Goal: Task Accomplishment & Management: Complete application form

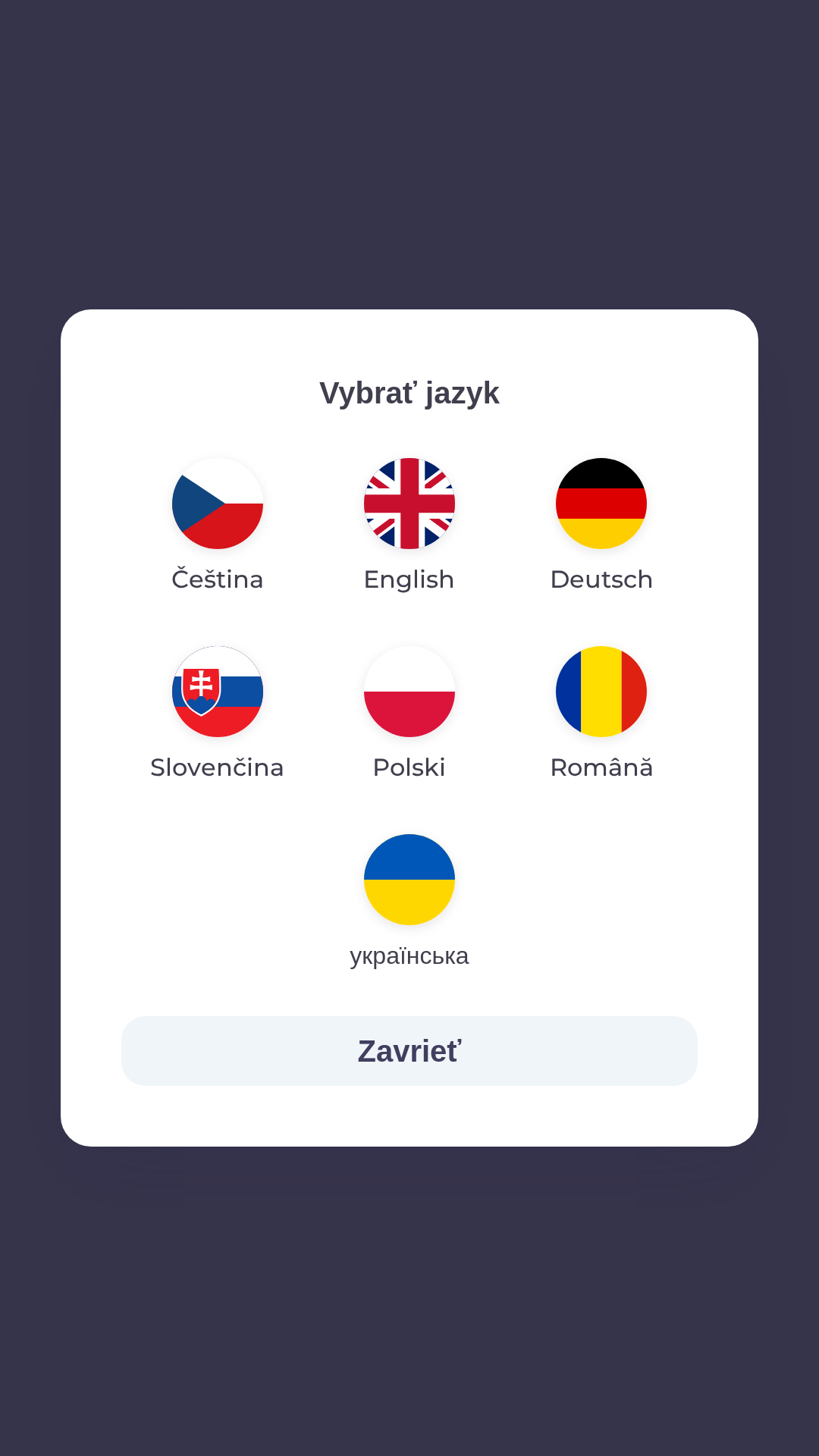
click at [412, 689] on img "button" at bounding box center [410, 691] width 91 height 91
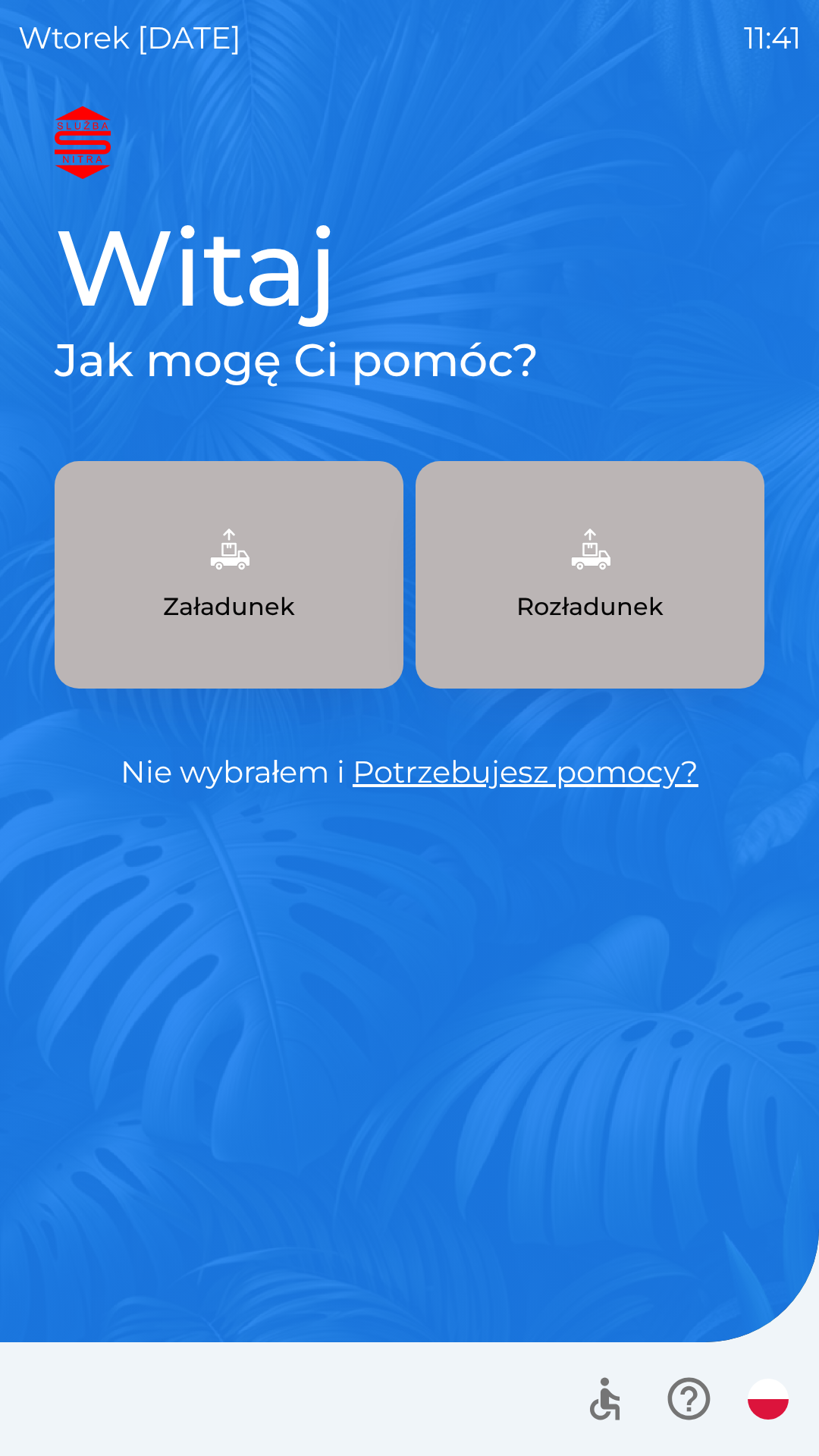
click at [260, 605] on p "Załadunek" at bounding box center [229, 607] width 132 height 36
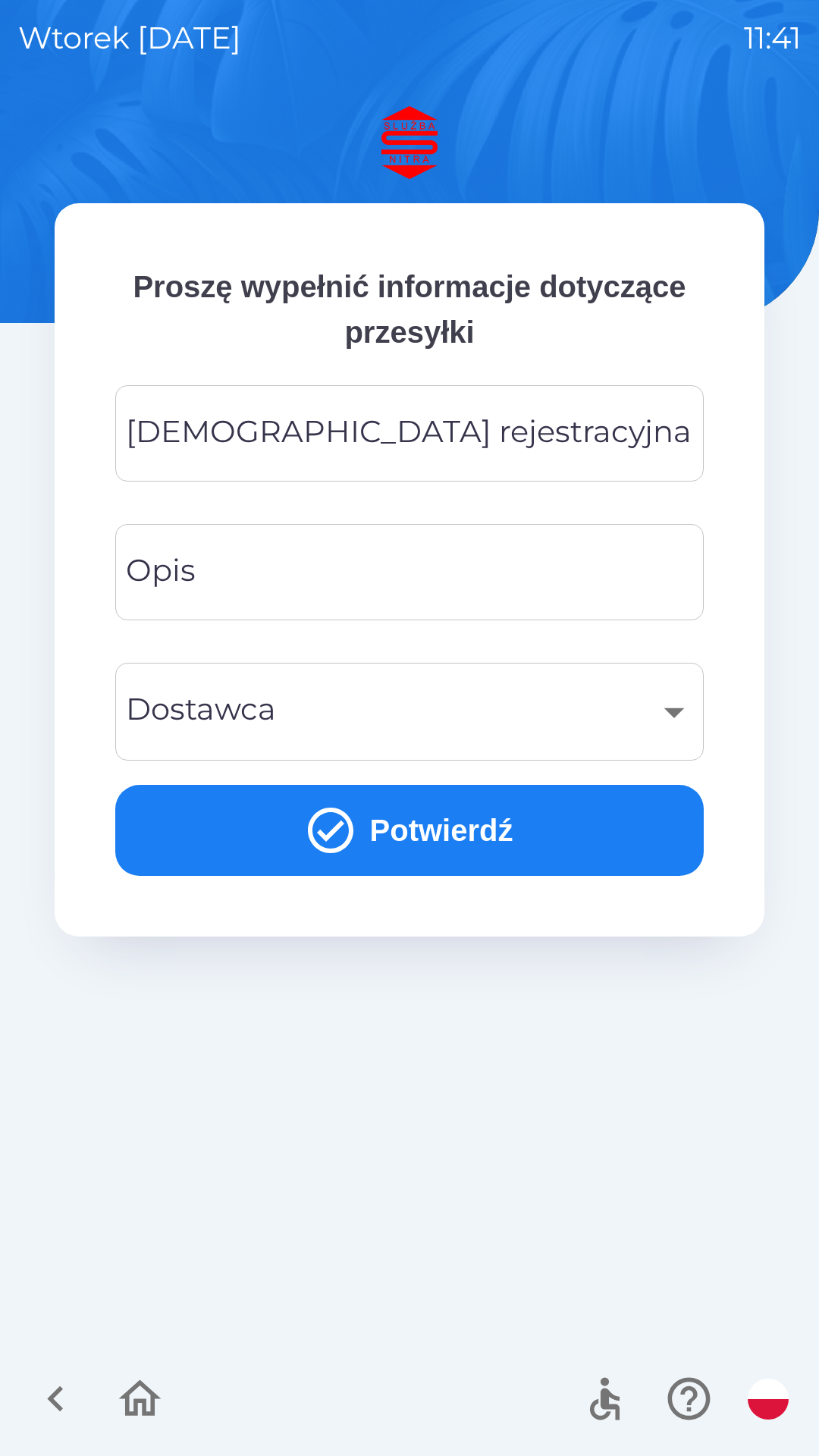
click at [294, 427] on div "[DEMOGRAPHIC_DATA] rejestracyjna Tablica rejestracyjna" at bounding box center [410, 433] width 589 height 96
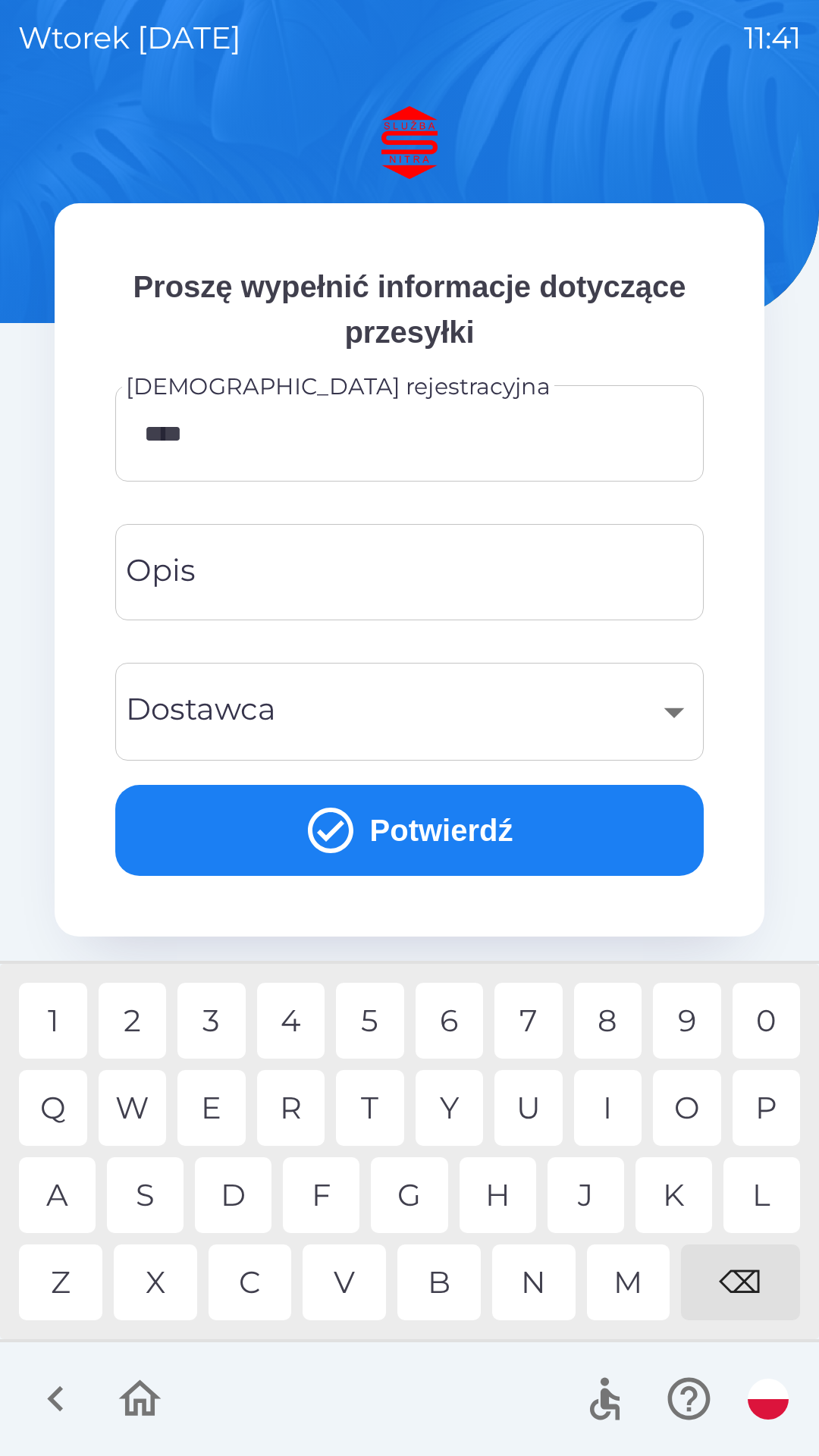
click at [54, 1012] on div "1" at bounding box center [53, 1021] width 69 height 76
click at [458, 1022] on div "6" at bounding box center [450, 1021] width 69 height 76
click at [214, 1019] on div "3" at bounding box center [212, 1021] width 69 height 76
type input "********"
click at [54, 1201] on div "A" at bounding box center [57, 1195] width 77 height 76
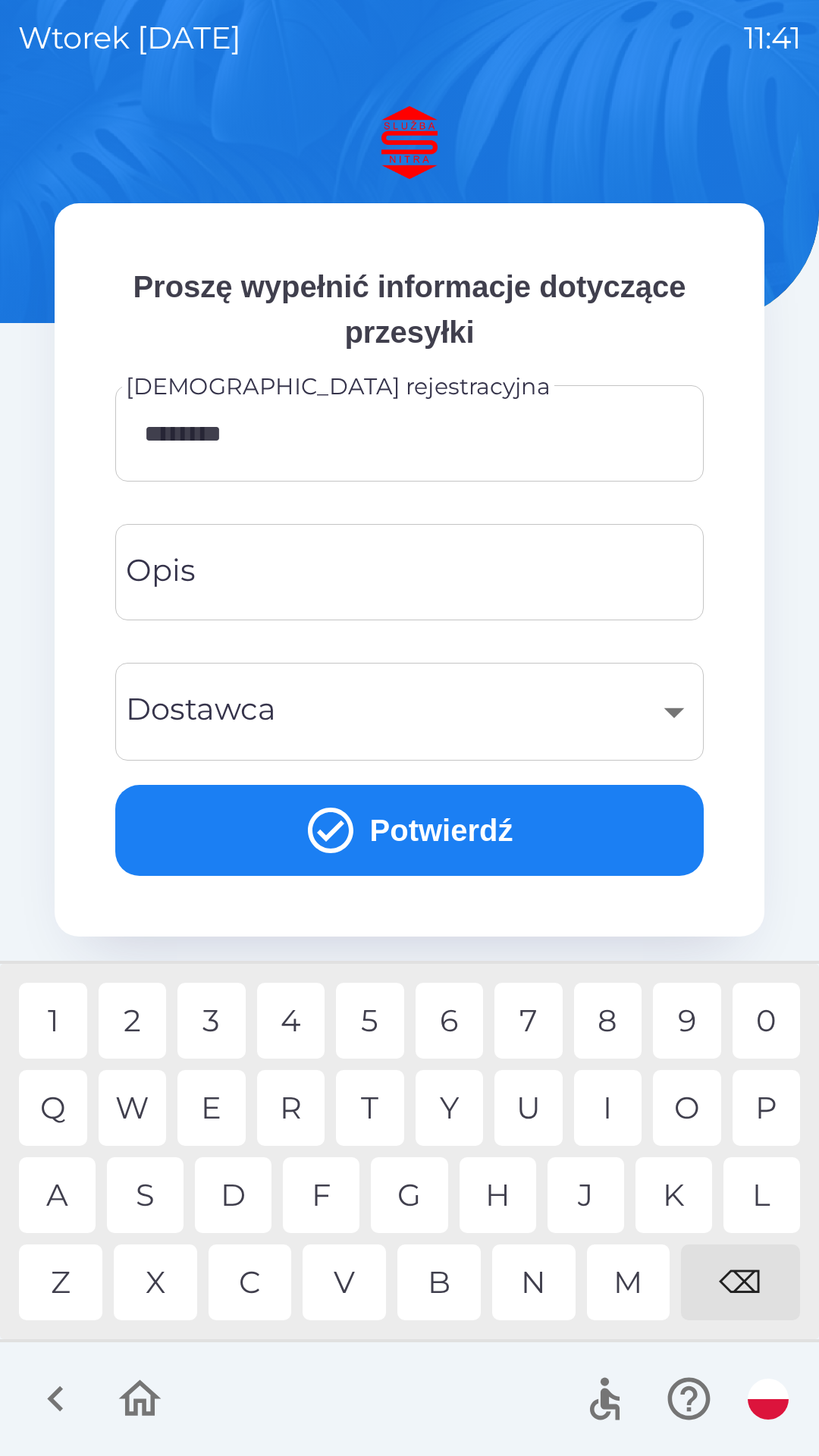
click at [309, 560] on input "Opis" at bounding box center [410, 572] width 552 height 60
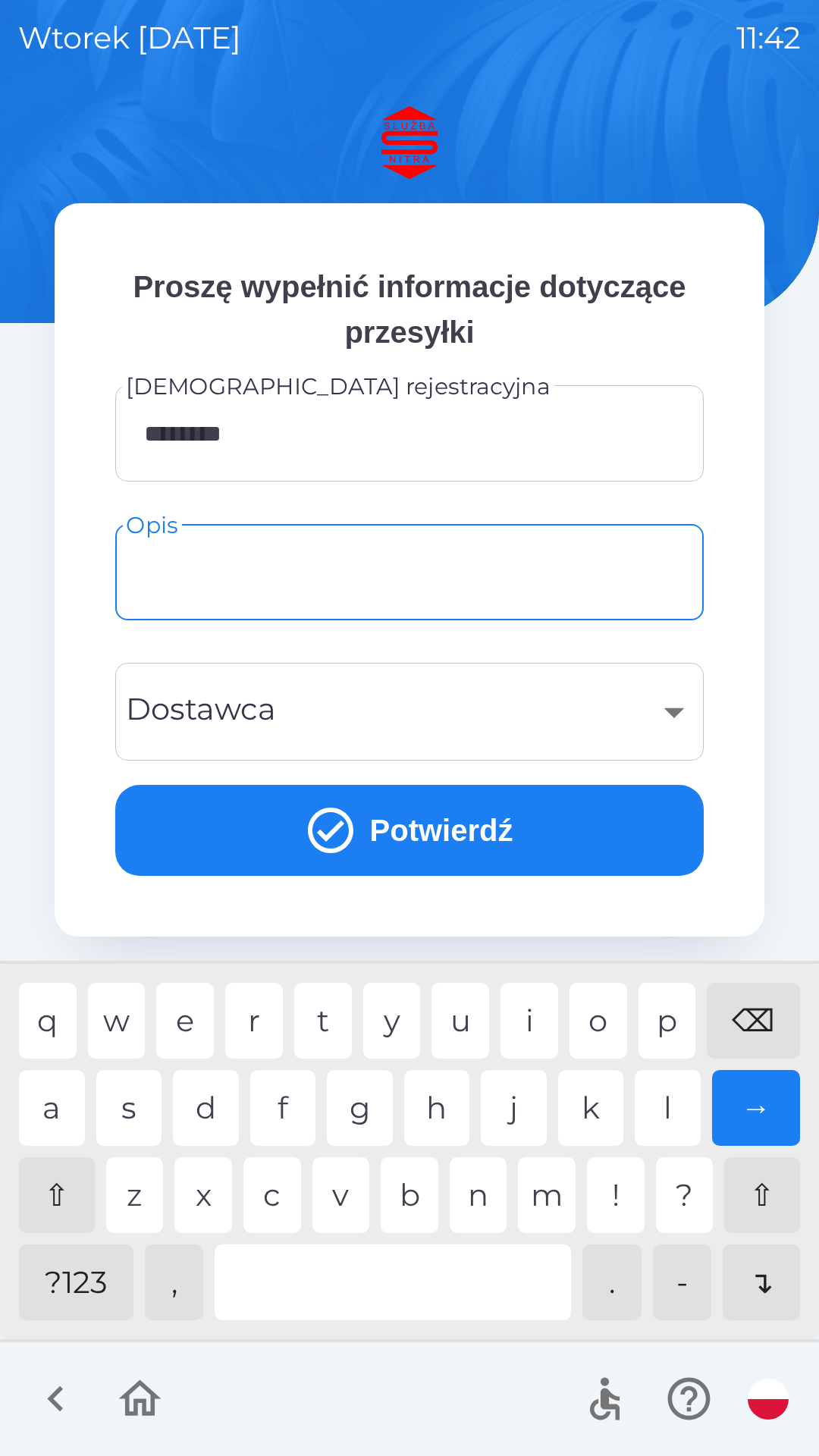
click at [676, 704] on div "​" at bounding box center [410, 711] width 552 height 61
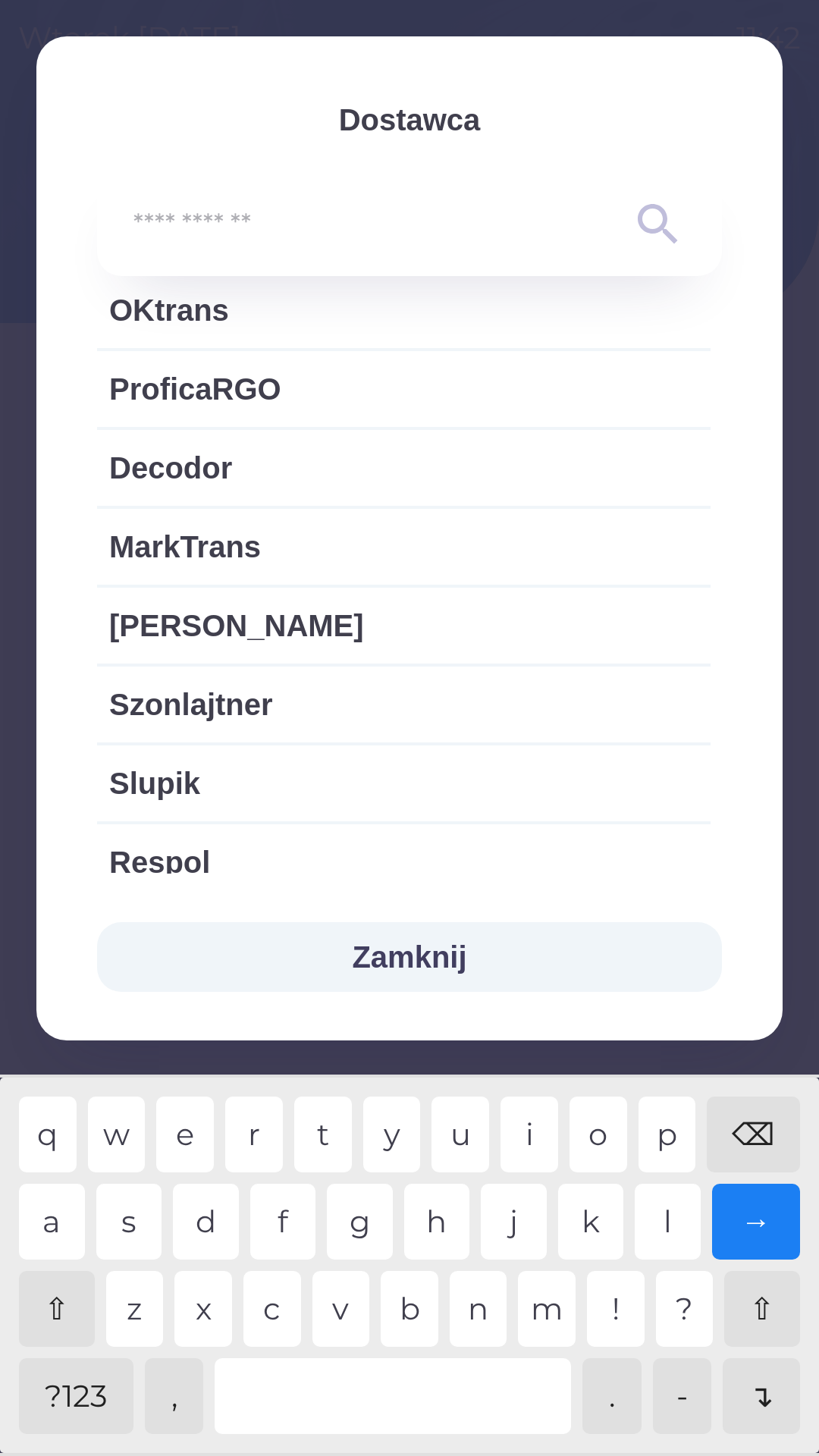
scroll to position [3129, 0]
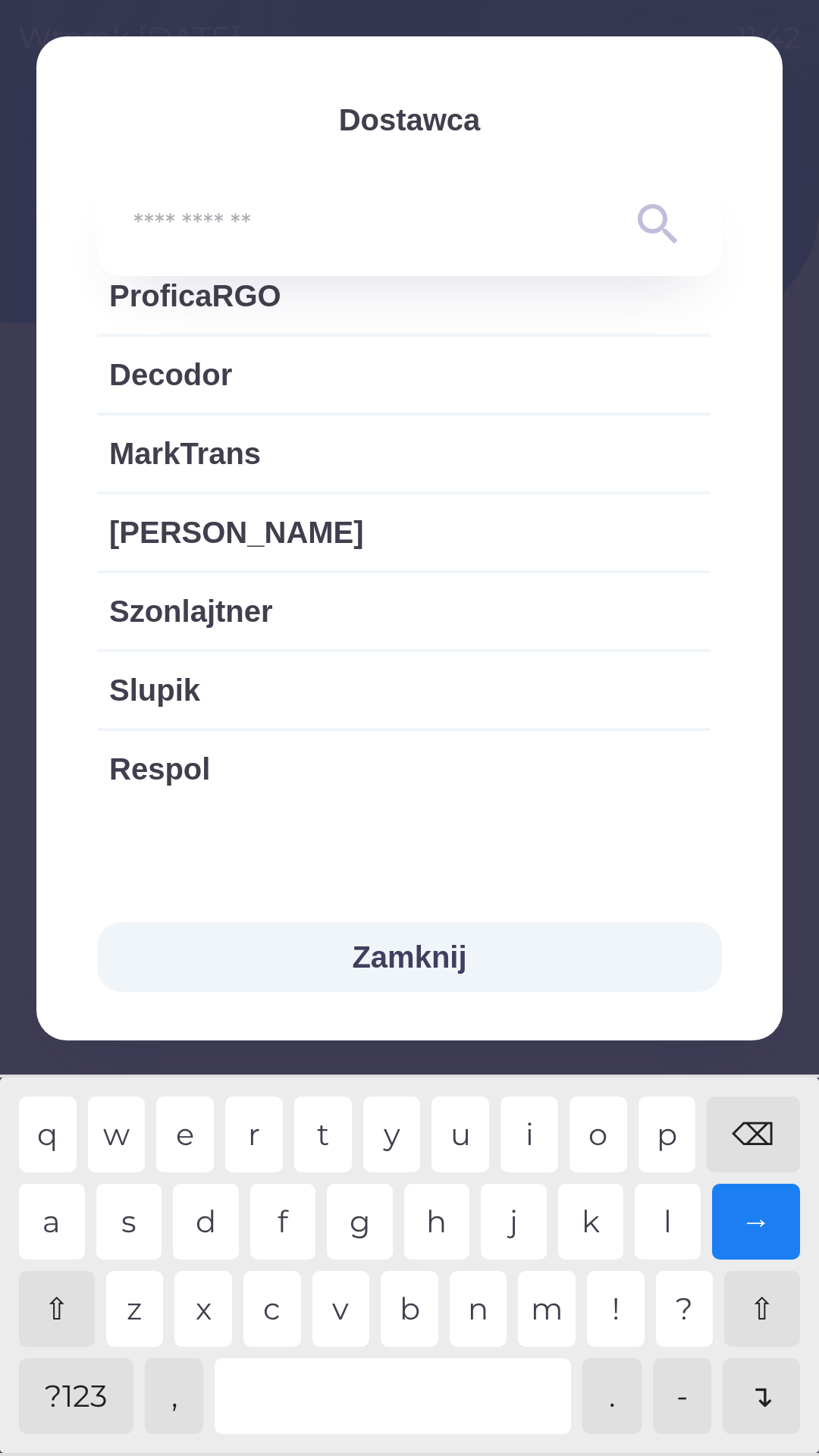
click at [197, 762] on span "Respol" at bounding box center [403, 768] width 589 height 45
type input "***"
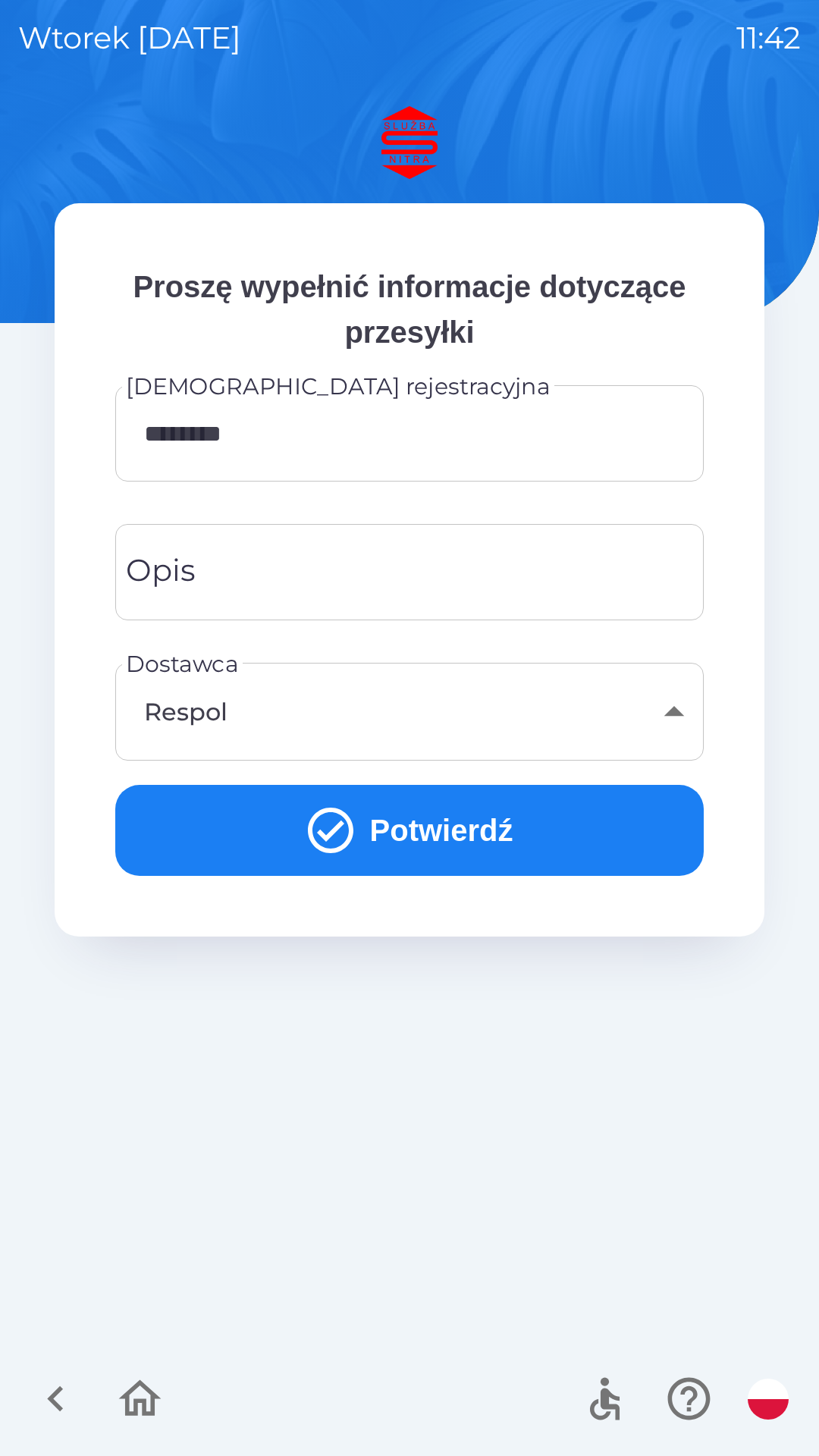
click at [326, 576] on input "Opis" at bounding box center [410, 572] width 552 height 60
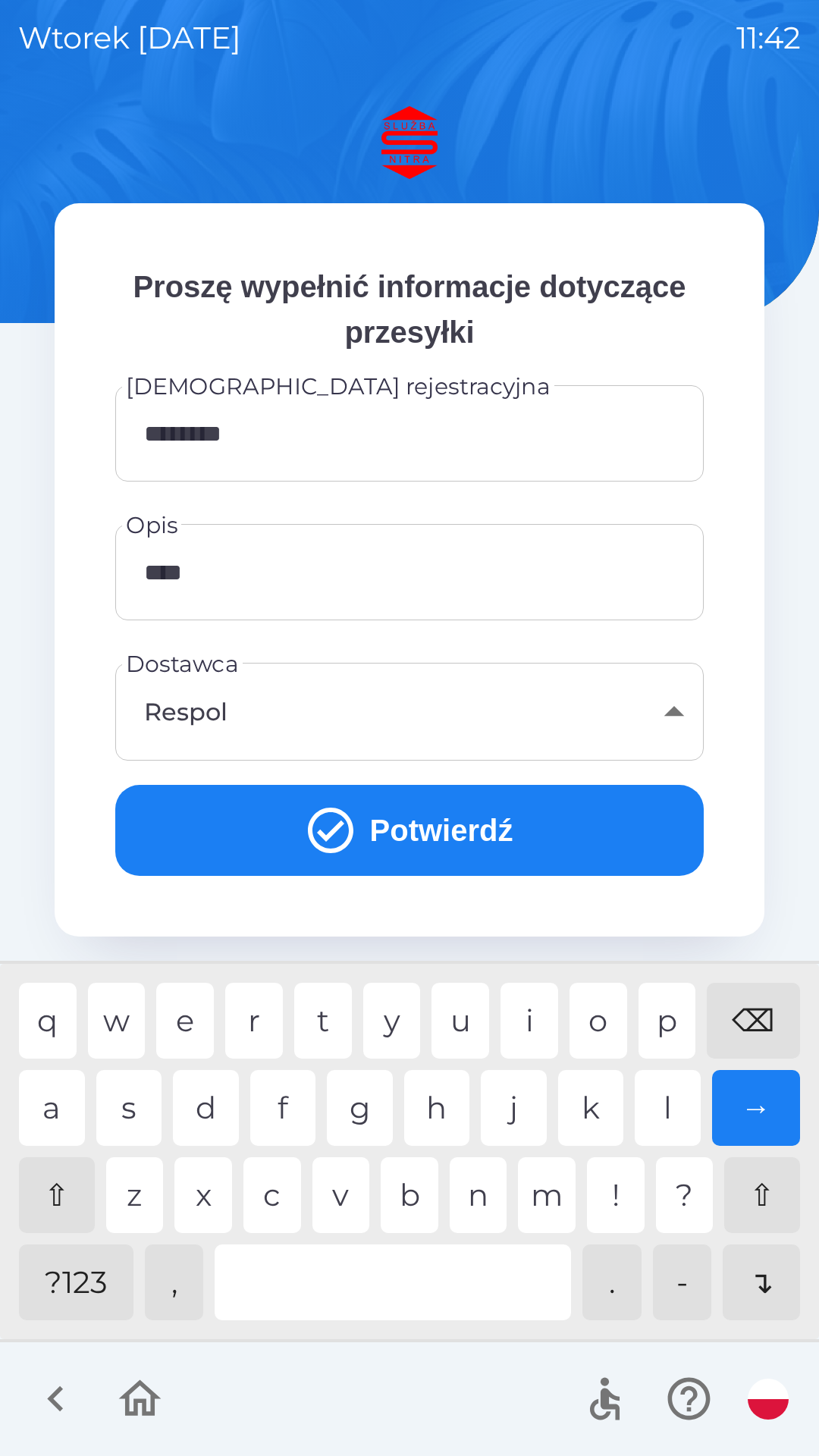
click at [61, 1103] on div "a" at bounding box center [51, 1108] width 66 height 76
click at [473, 1022] on div "u" at bounding box center [460, 1021] width 58 height 76
type input "*********"
click at [595, 1107] on div "k" at bounding box center [591, 1108] width 66 height 76
click at [460, 827] on button "Potwierdź" at bounding box center [410, 829] width 589 height 91
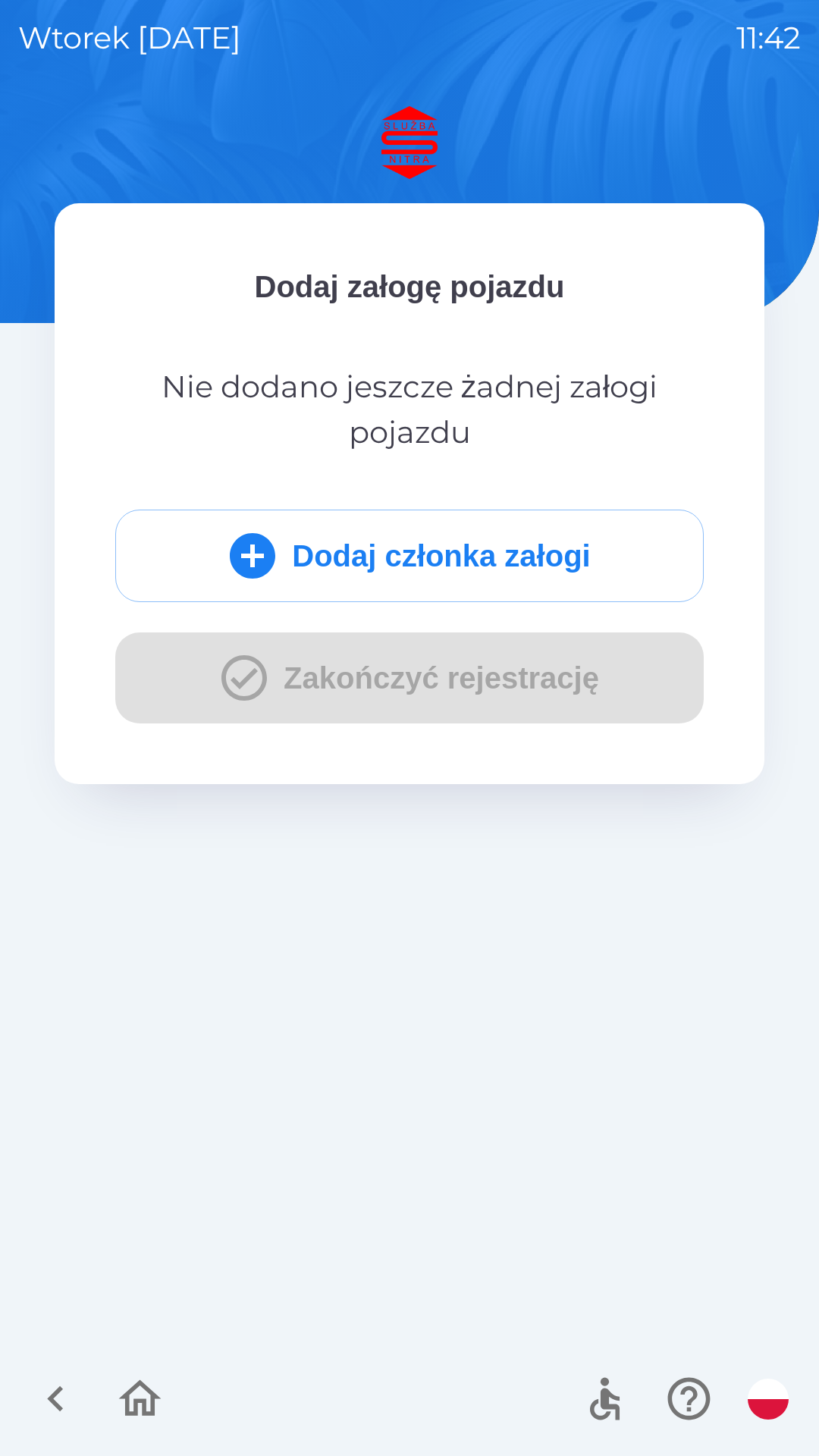
click at [470, 554] on button "Dodaj członka załogi" at bounding box center [410, 555] width 589 height 93
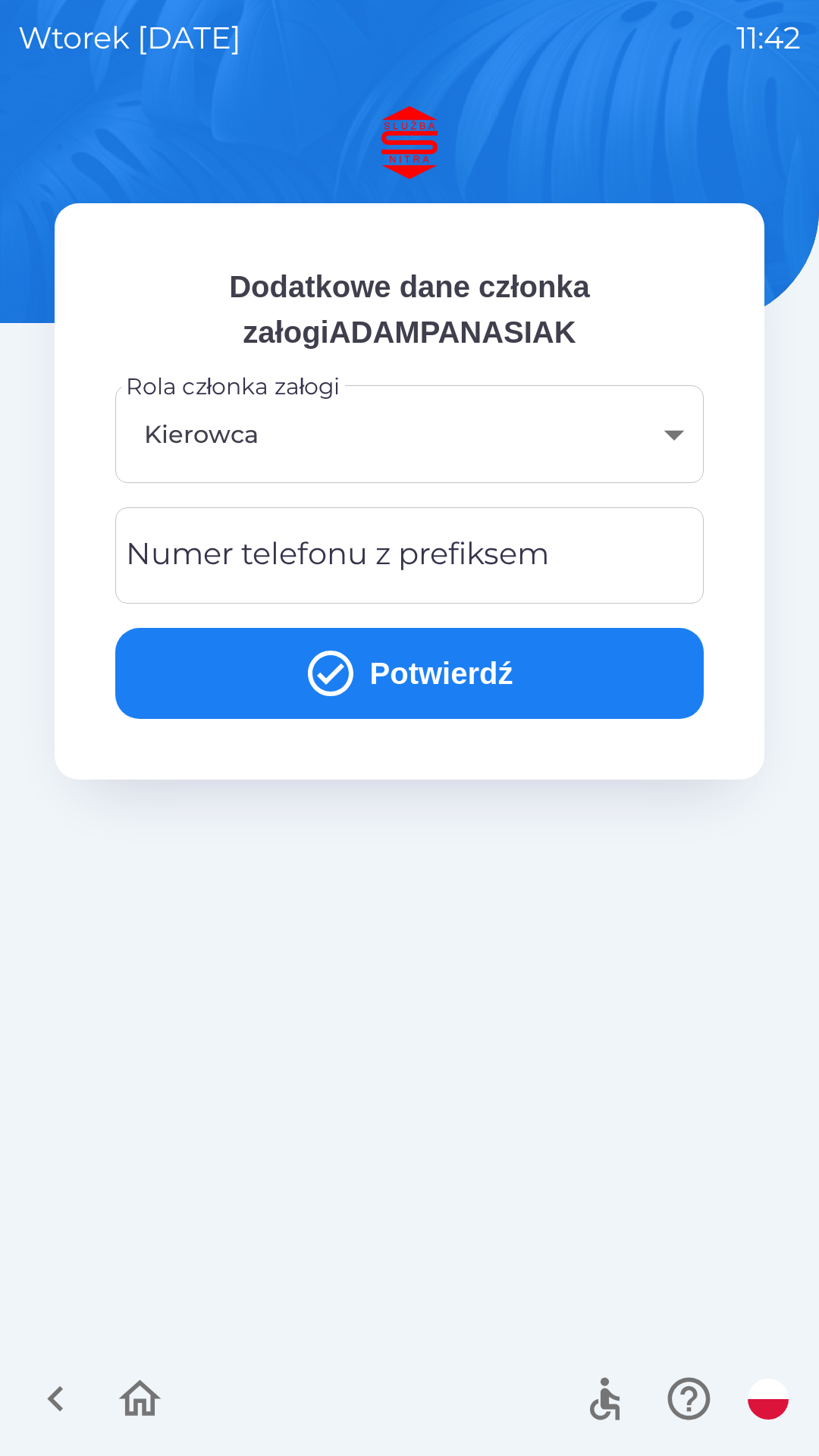
click at [317, 555] on div "Numer telefonu z prefiksem Numer telefonu z prefiksem" at bounding box center [410, 555] width 589 height 96
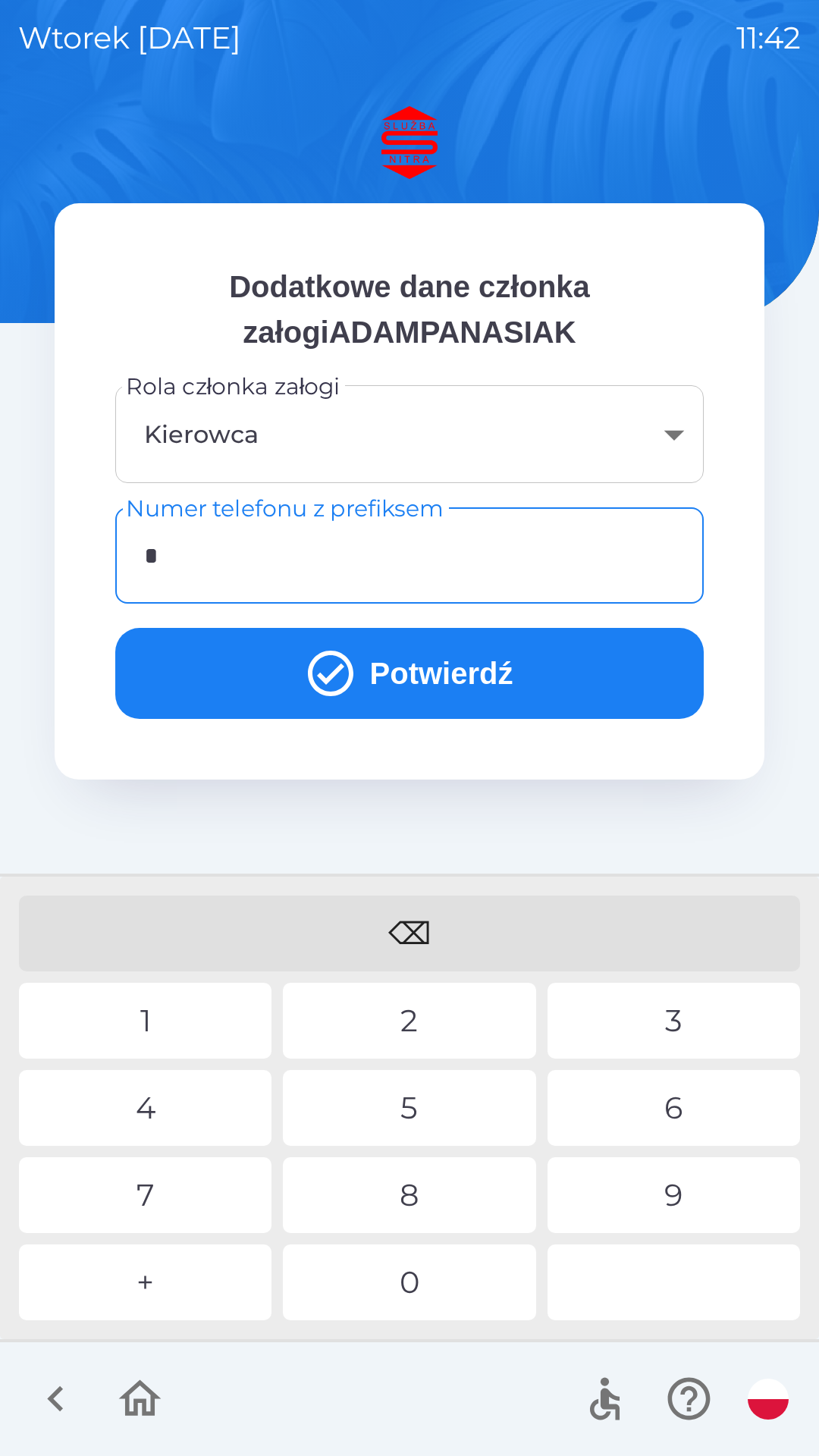
click at [174, 1282] on div "+" at bounding box center [145, 1282] width 253 height 76
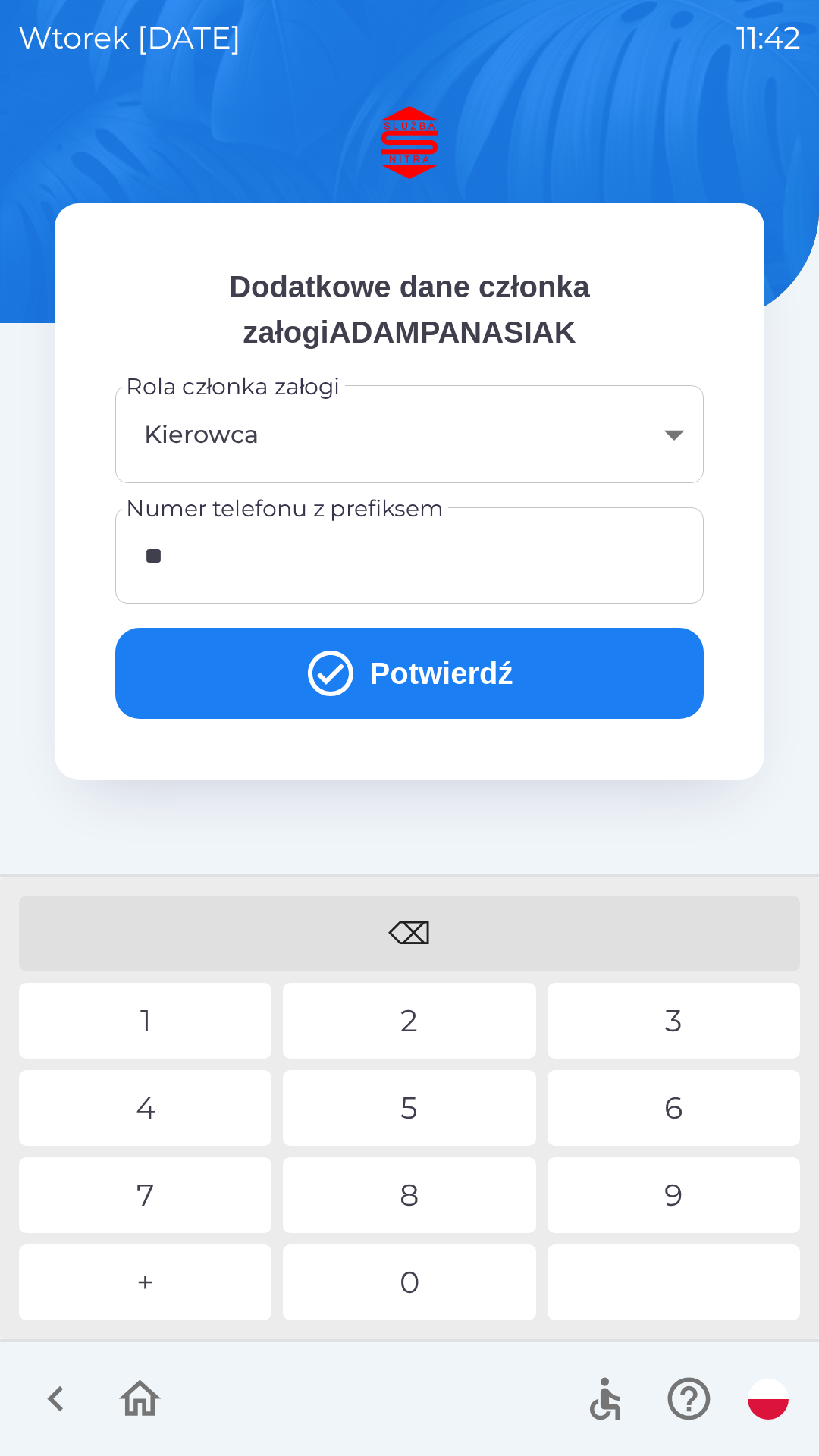
click at [163, 1103] on div "4" at bounding box center [145, 1108] width 253 height 76
click at [151, 1183] on div "7" at bounding box center [145, 1195] width 253 height 76
click at [430, 1192] on div "8" at bounding box center [410, 1195] width 253 height 76
click at [141, 1110] on div "4" at bounding box center [145, 1108] width 253 height 76
click at [160, 1006] on div "1" at bounding box center [145, 1021] width 253 height 76
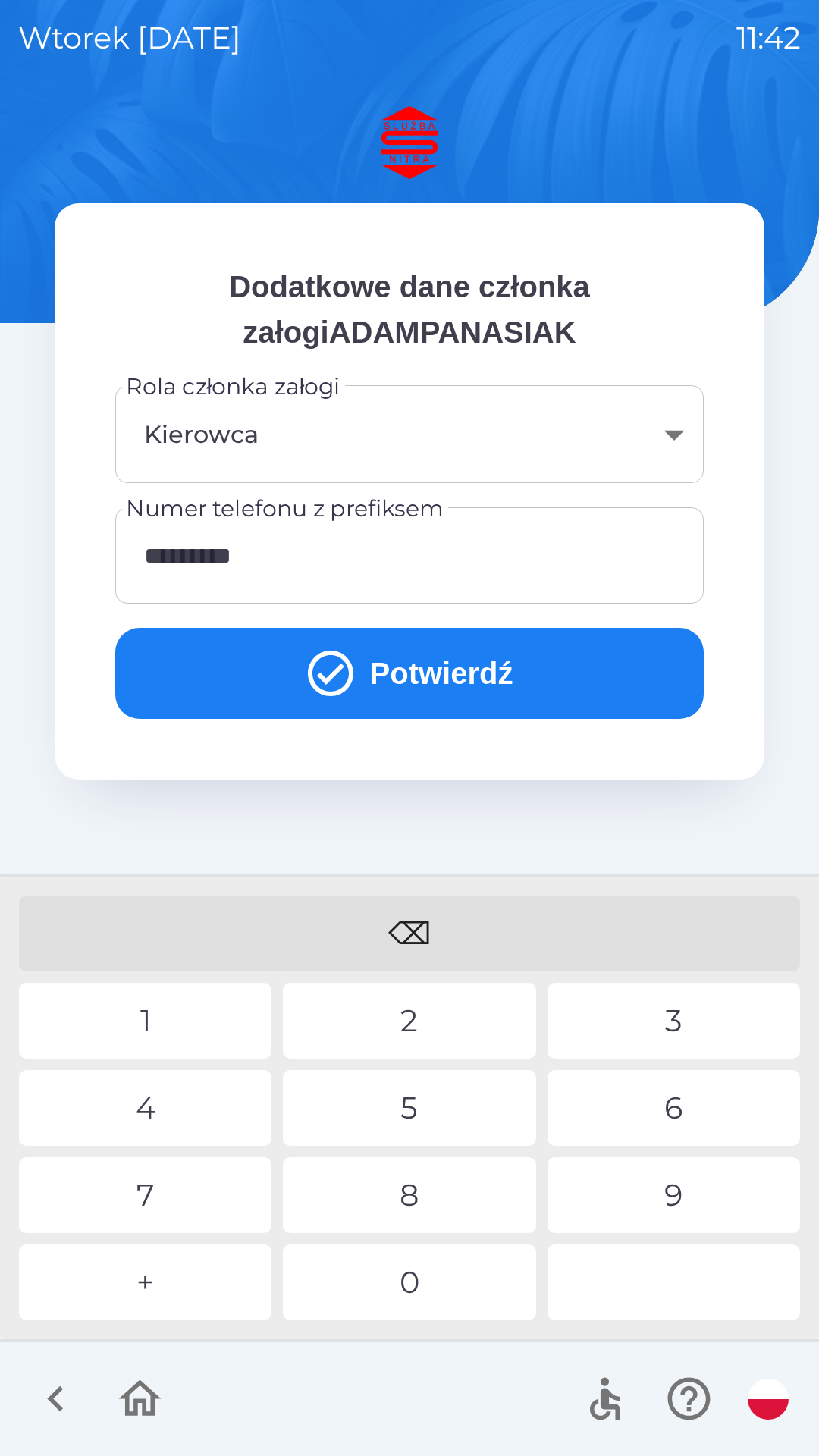
click at [420, 1198] on div "8" at bounding box center [410, 1195] width 253 height 76
click at [665, 1183] on div "9" at bounding box center [674, 1195] width 253 height 76
click at [431, 1104] on div "5" at bounding box center [410, 1108] width 253 height 76
type input "**********"
click at [412, 678] on button "Potwierdź" at bounding box center [410, 673] width 589 height 91
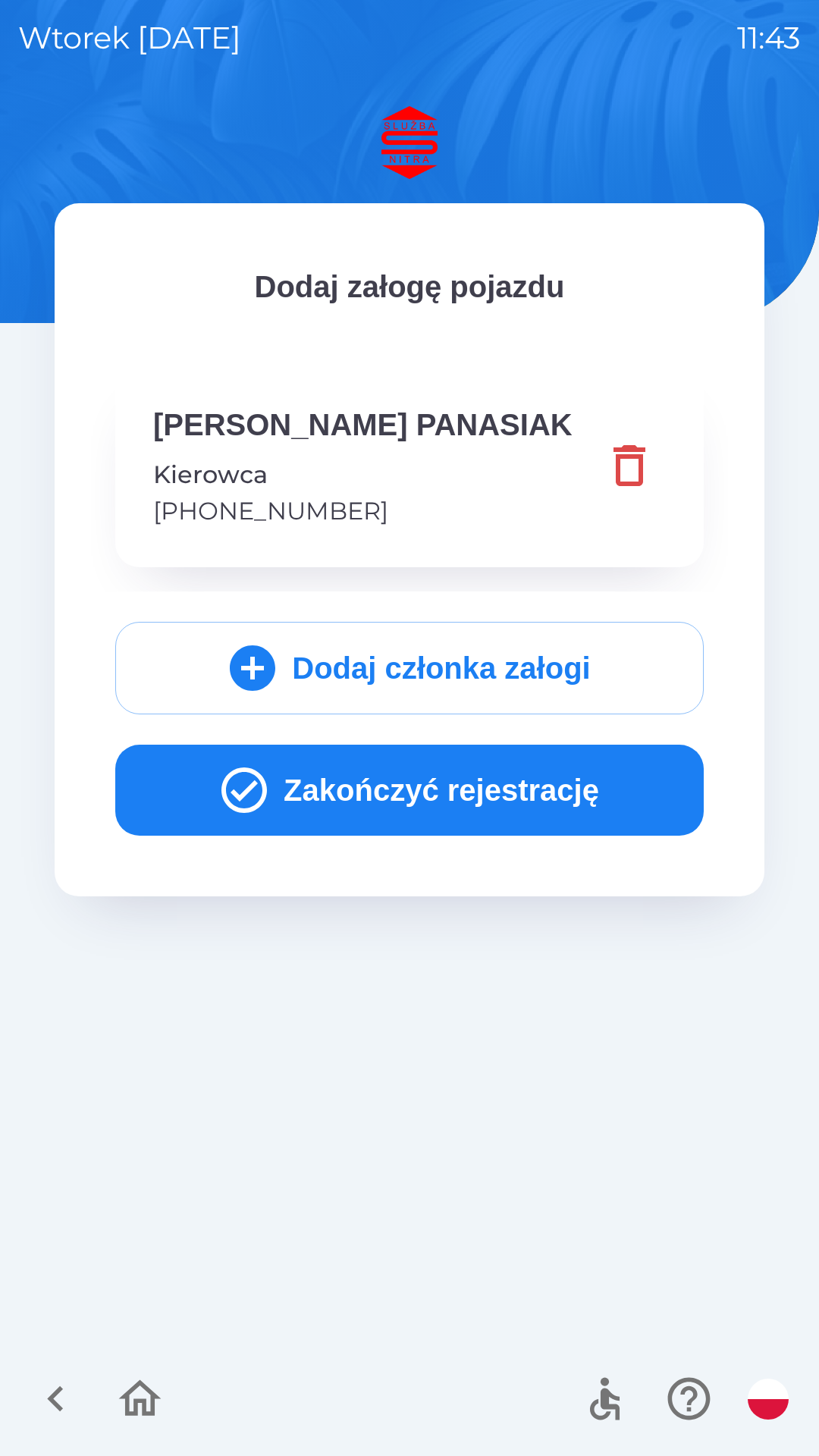
click at [428, 801] on button "Zakończyć rejestrację" at bounding box center [410, 790] width 589 height 91
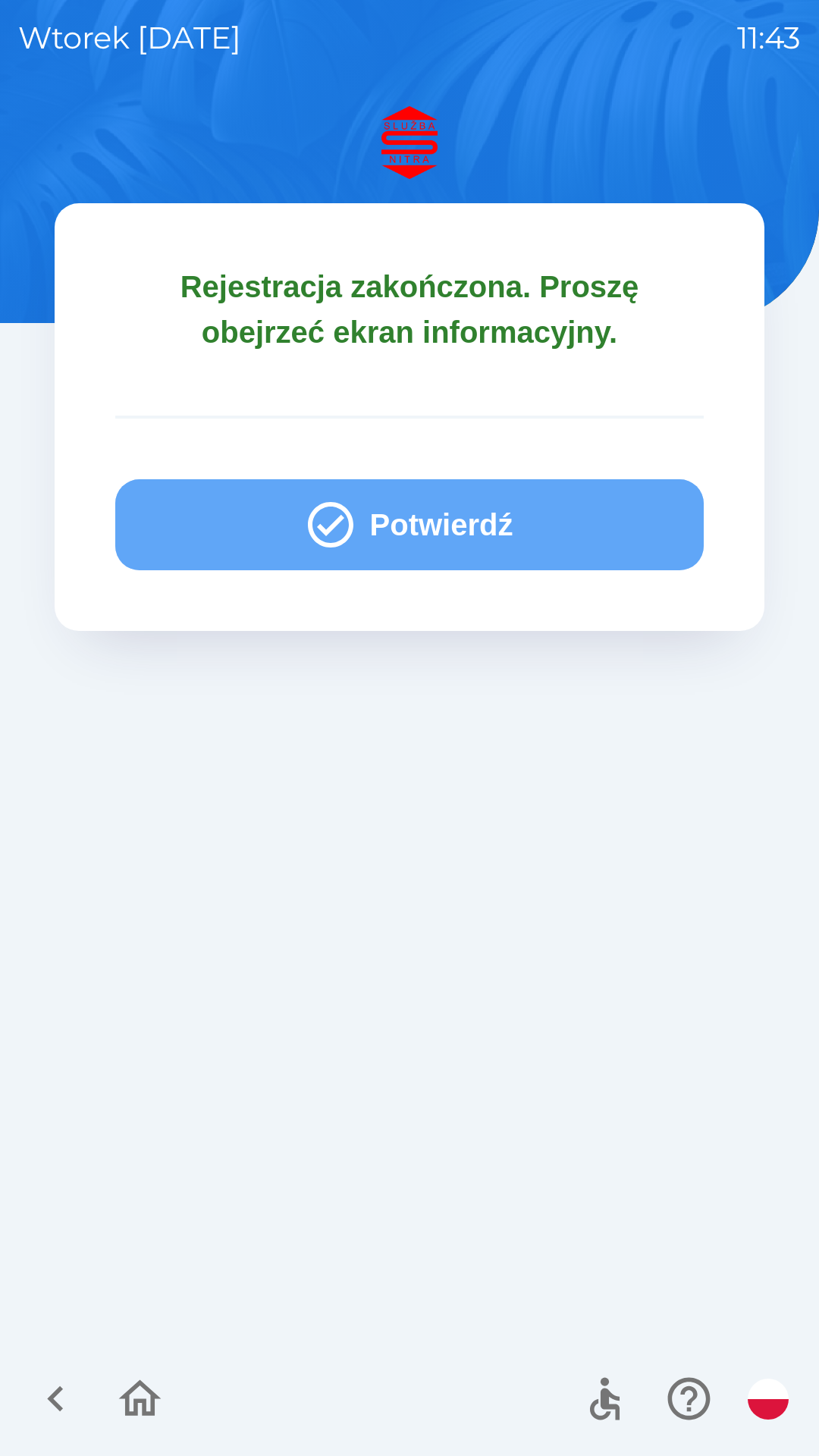
click at [431, 530] on button "Potwierdź" at bounding box center [410, 524] width 589 height 91
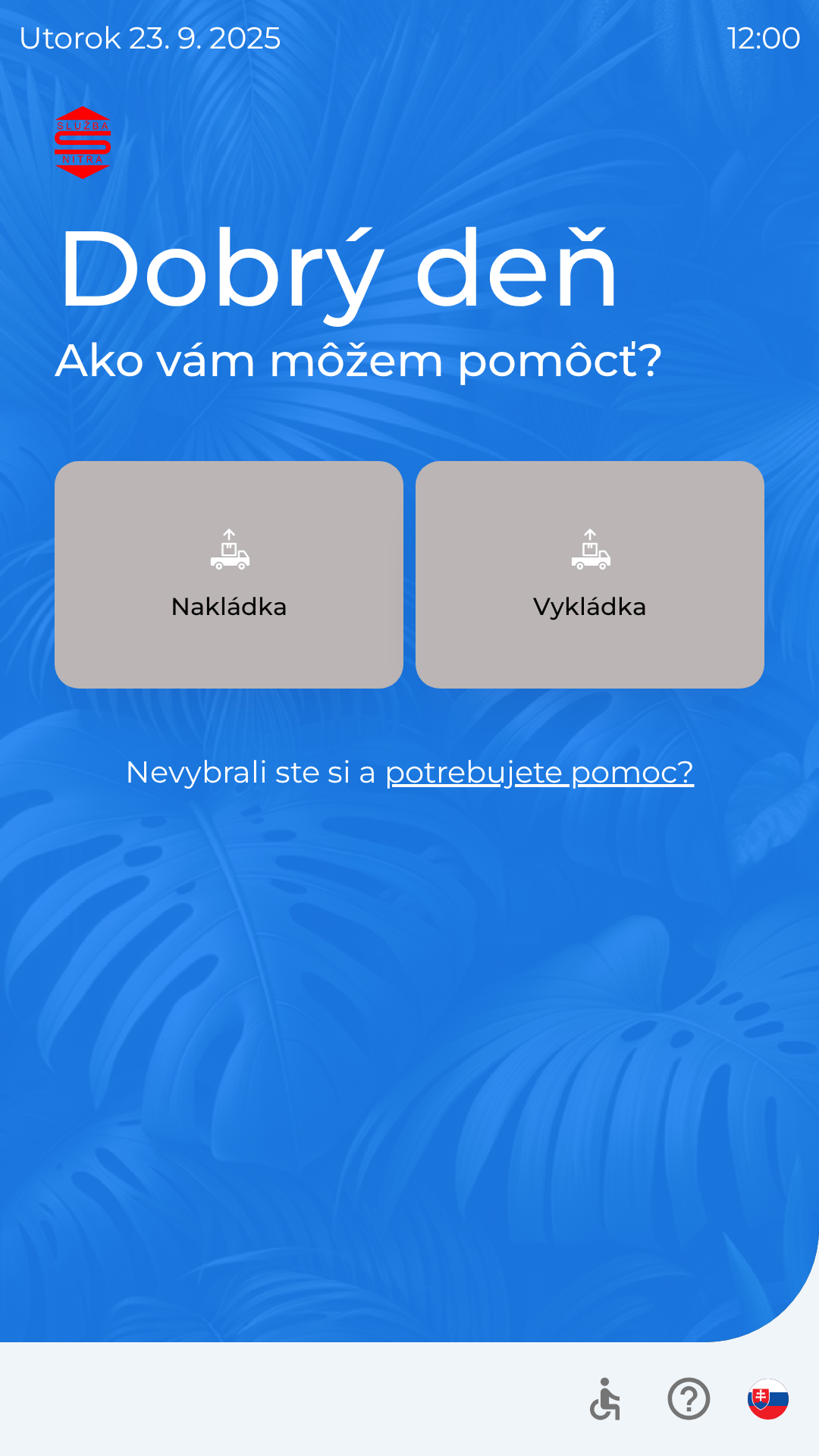
click at [627, 576] on button "Vykládka" at bounding box center [590, 574] width 349 height 227
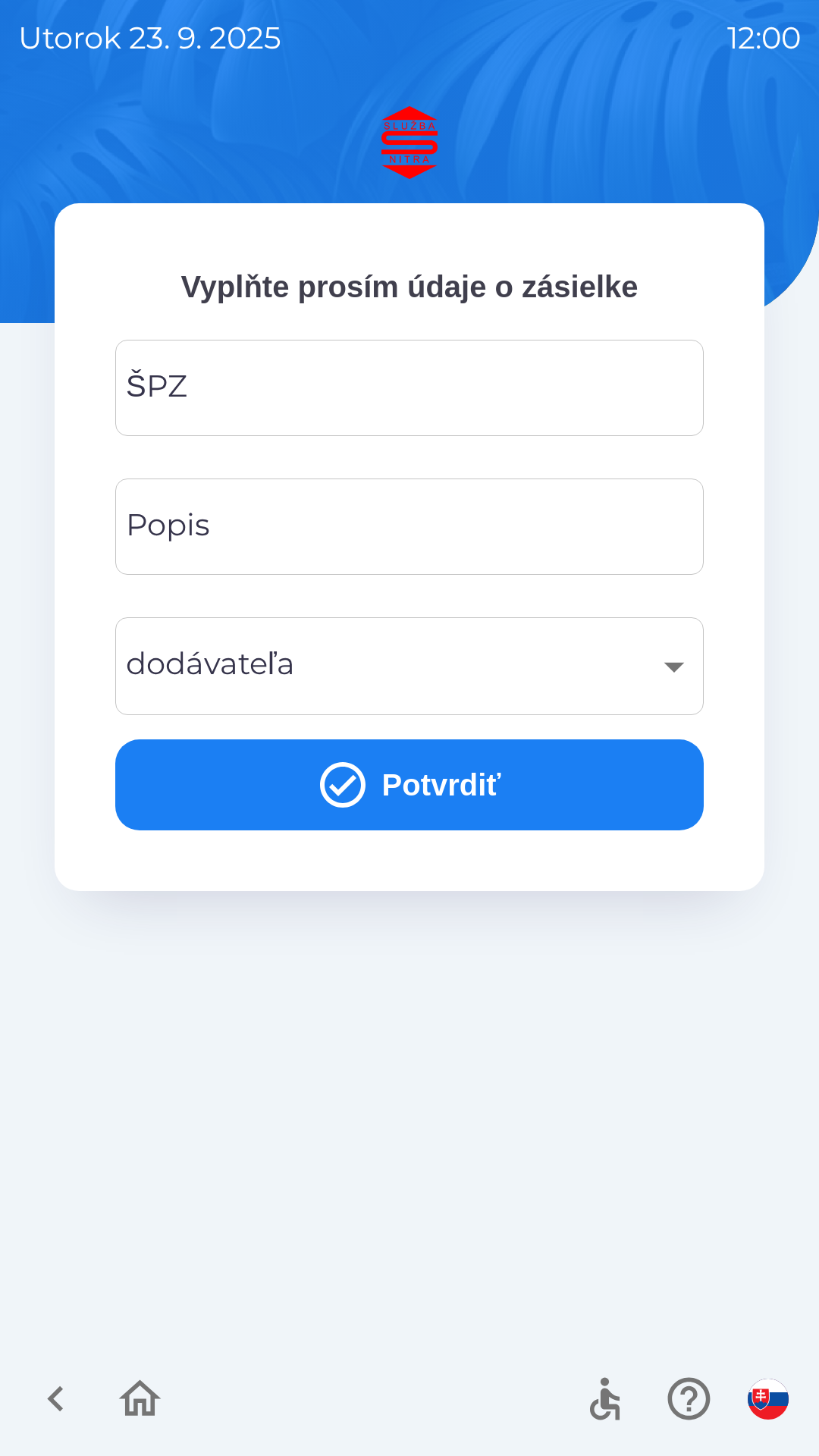
click at [230, 380] on input "ŠPZ" at bounding box center [410, 388] width 552 height 60
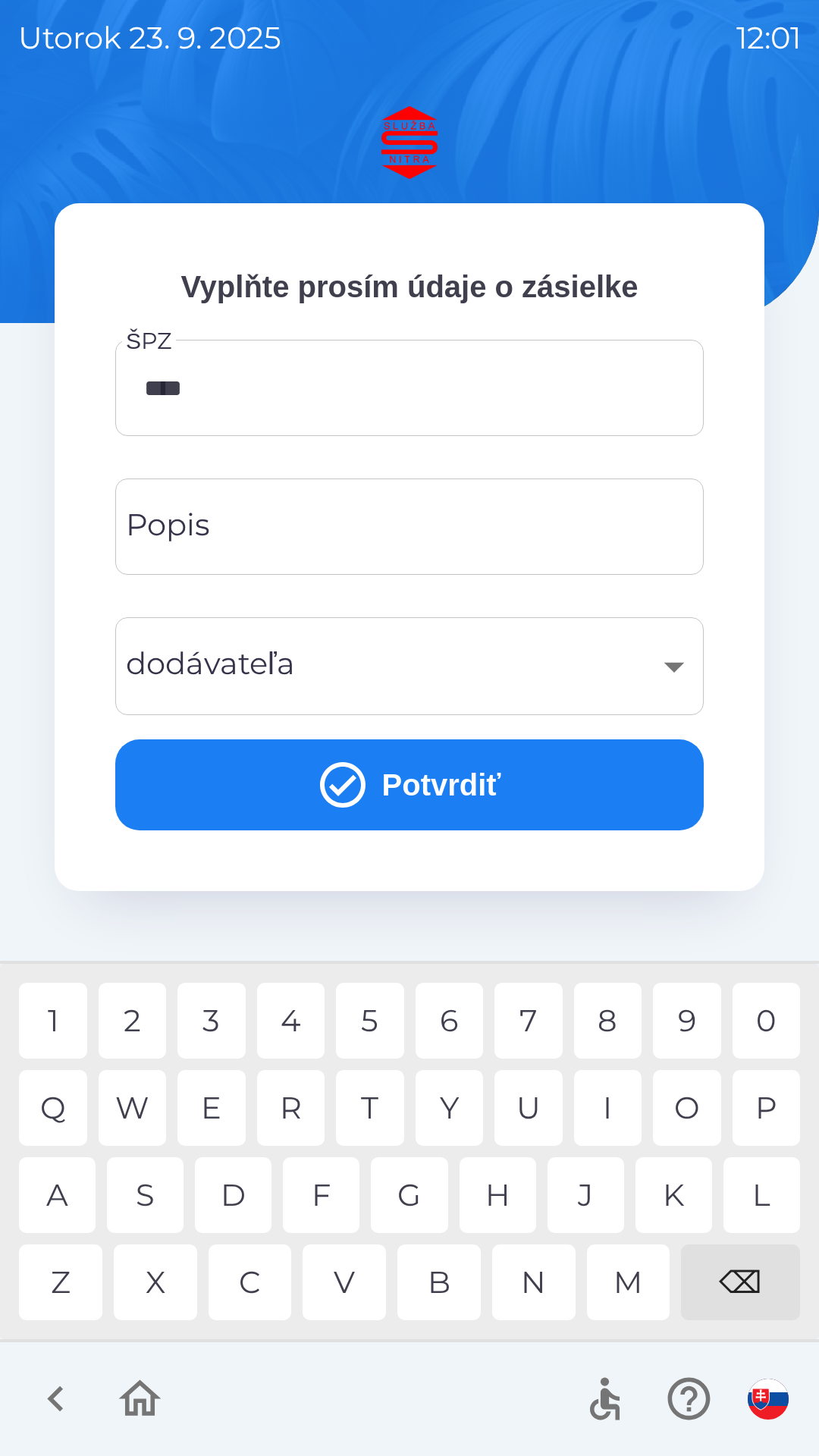
click at [369, 1006] on div "5" at bounding box center [371, 1021] width 69 height 76
click at [224, 1103] on div "E" at bounding box center [212, 1108] width 69 height 76
type input "*******"
click at [227, 535] on input "Popis" at bounding box center [410, 527] width 552 height 60
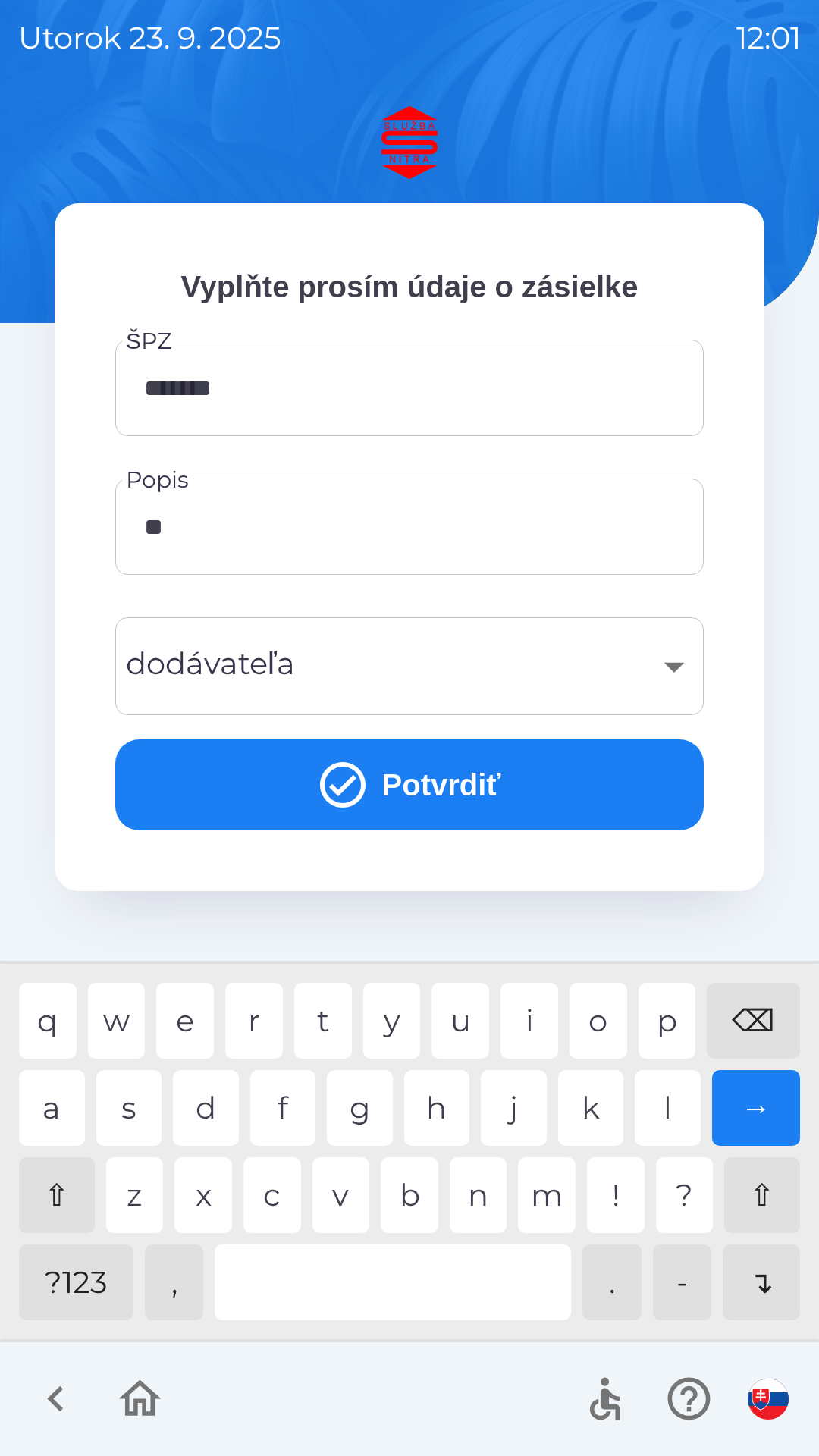
click at [534, 1012] on div "i" at bounding box center [529, 1021] width 58 height 76
click at [141, 1187] on div "z" at bounding box center [135, 1195] width 58 height 76
click at [51, 1101] on div "a" at bounding box center [51, 1108] width 66 height 76
click at [603, 1096] on div "k" at bounding box center [591, 1108] width 66 height 76
type input "********"
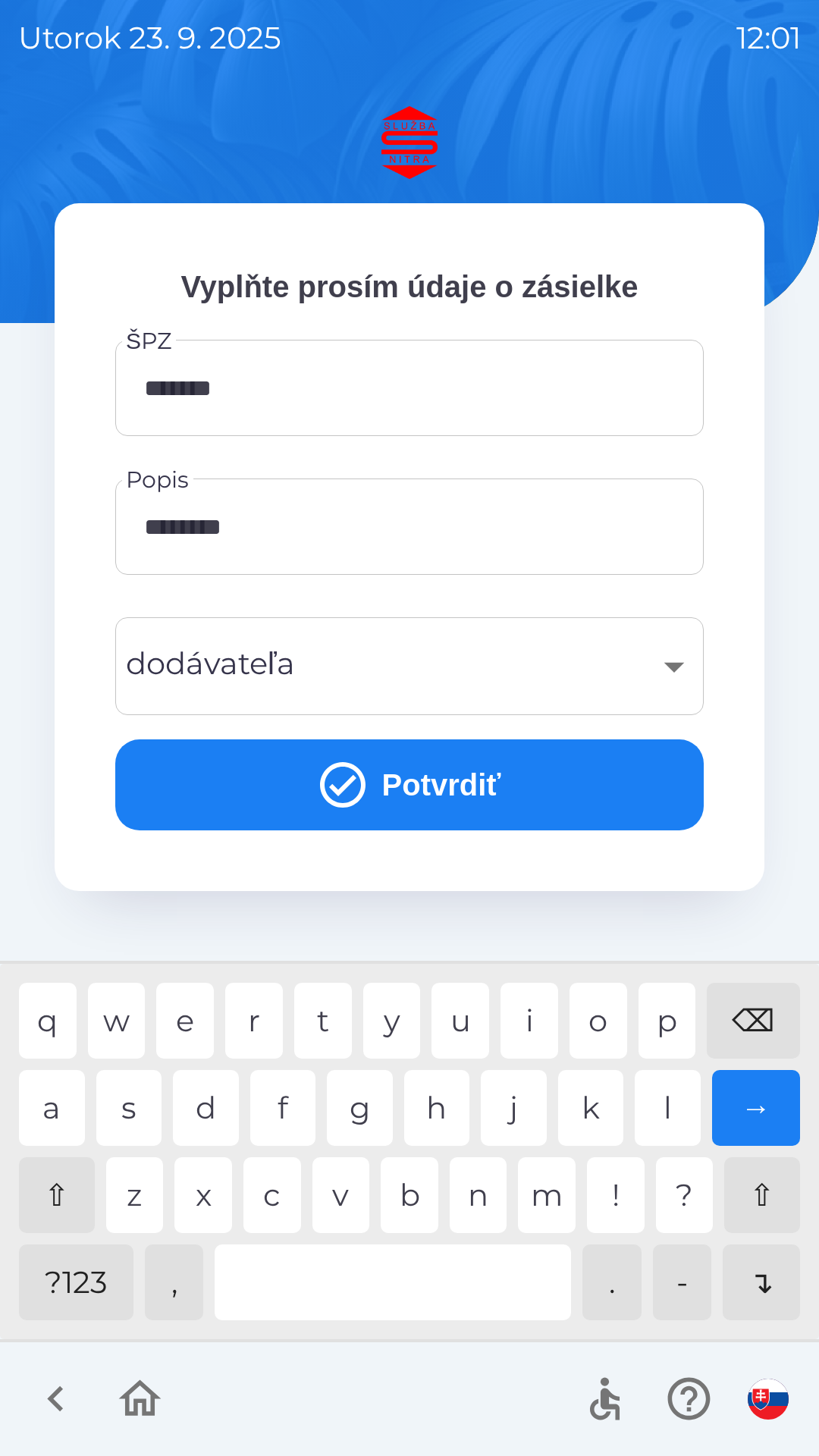
click at [596, 1026] on div "o" at bounding box center [599, 1021] width 58 height 76
click at [457, 796] on button "Potvrdiť" at bounding box center [410, 784] width 589 height 91
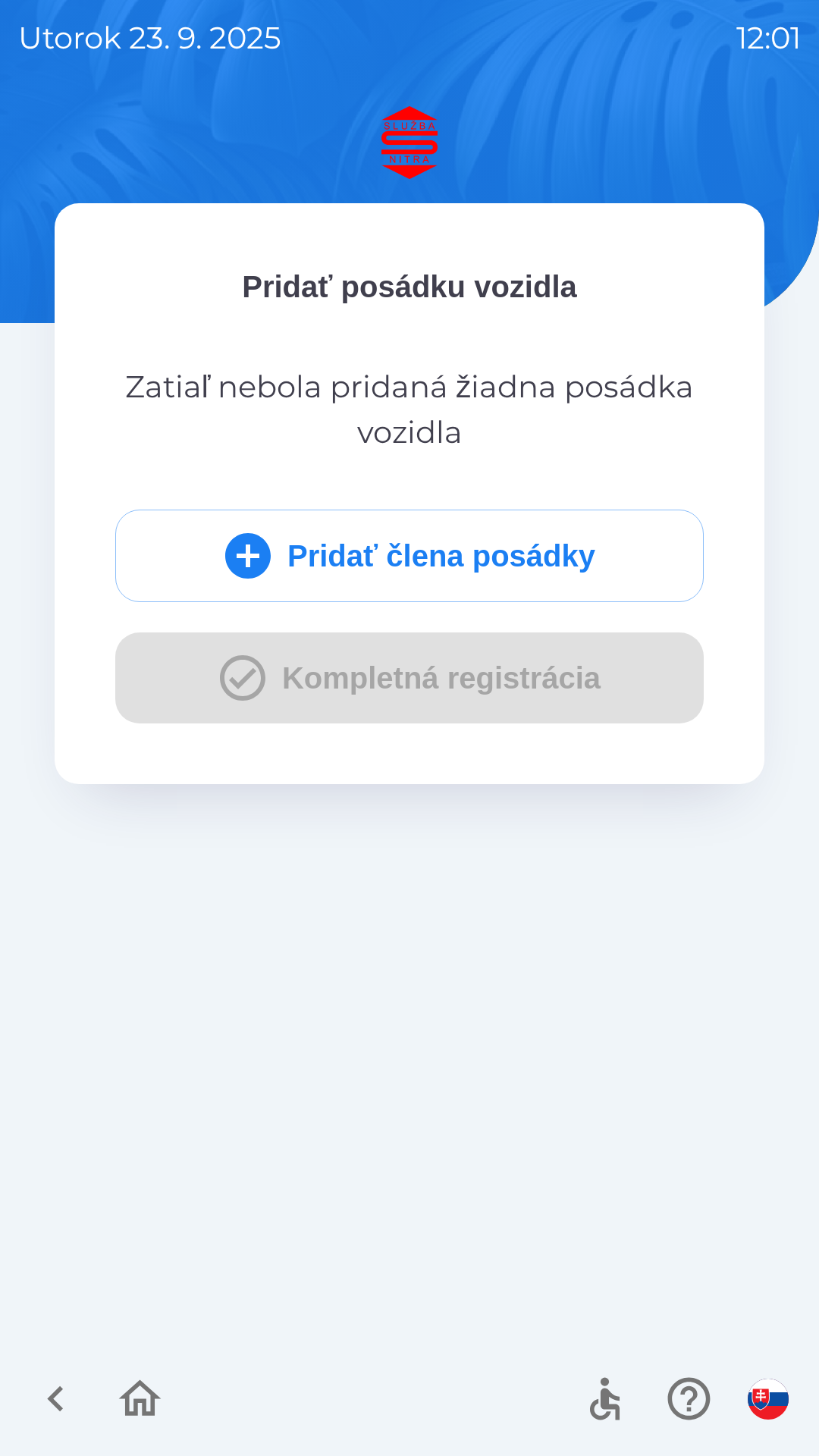
click at [441, 548] on button "Pridať člena posádky" at bounding box center [410, 555] width 589 height 93
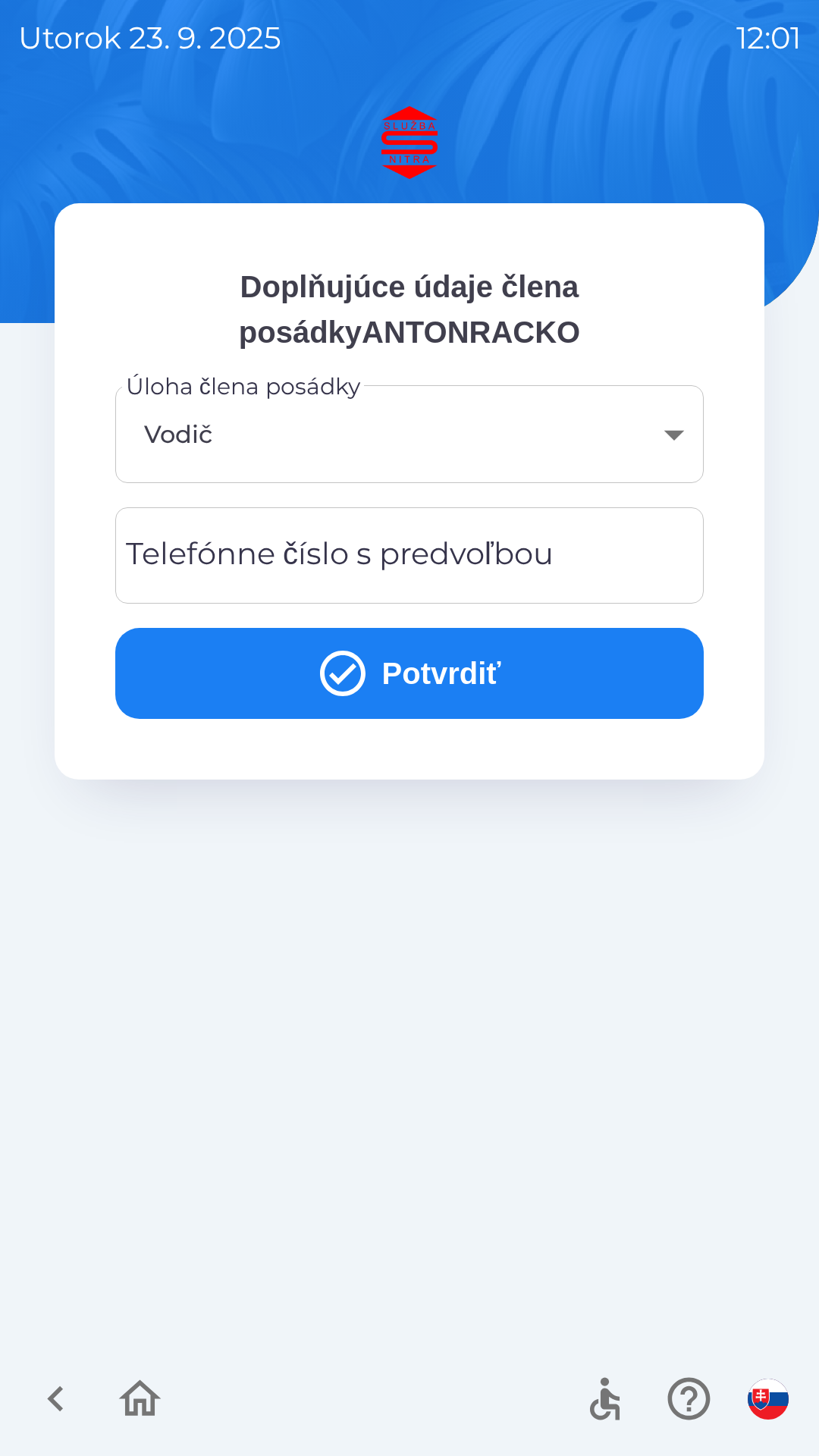
click at [678, 444] on body "[DATE] 12:01 Doplňujúce údaje člena posádkyANTONRACKO Úloha člena posádky Vodič…" at bounding box center [410, 728] width 819 height 1456
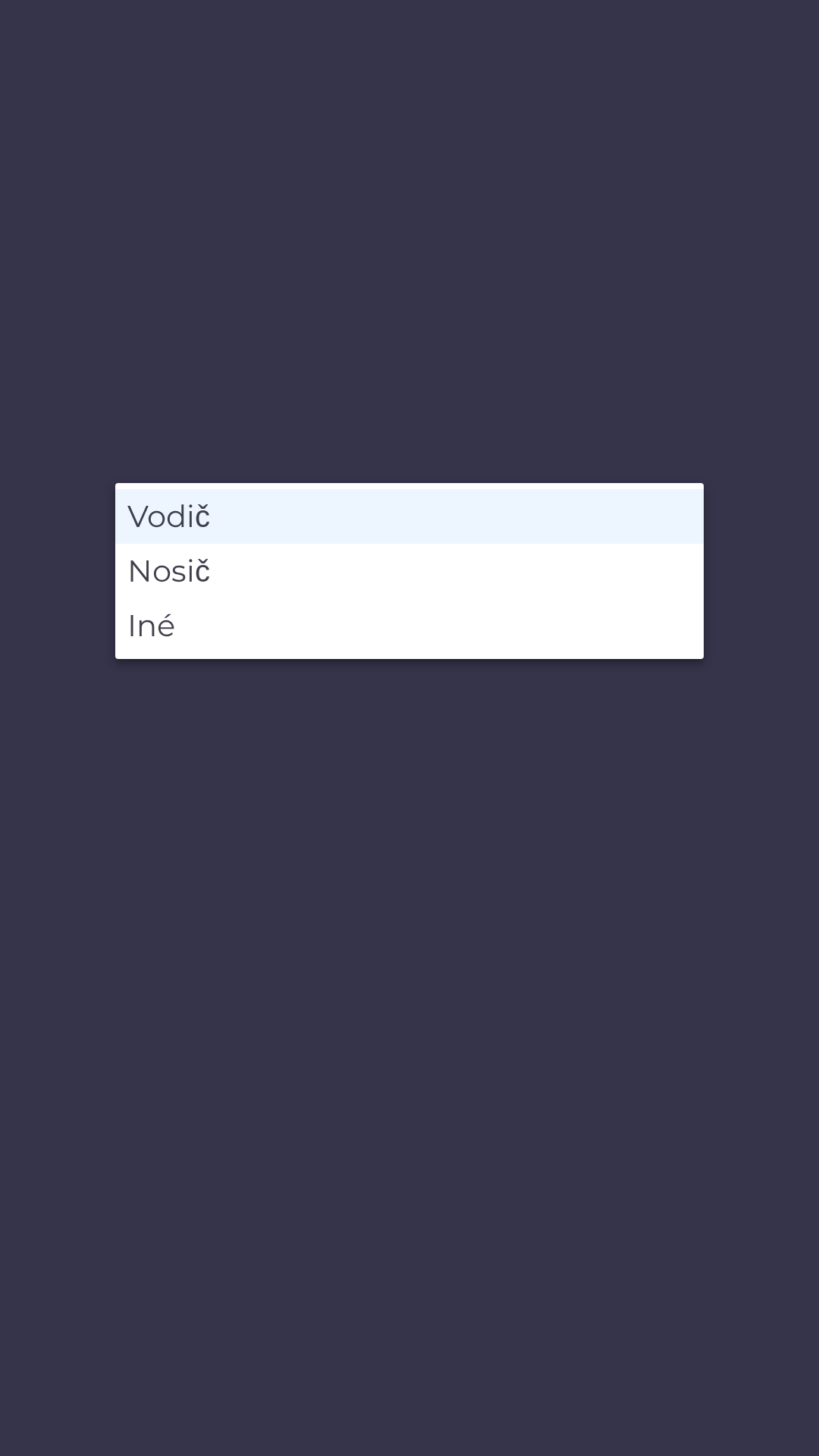
click at [212, 508] on li "Vodič" at bounding box center [410, 516] width 589 height 55
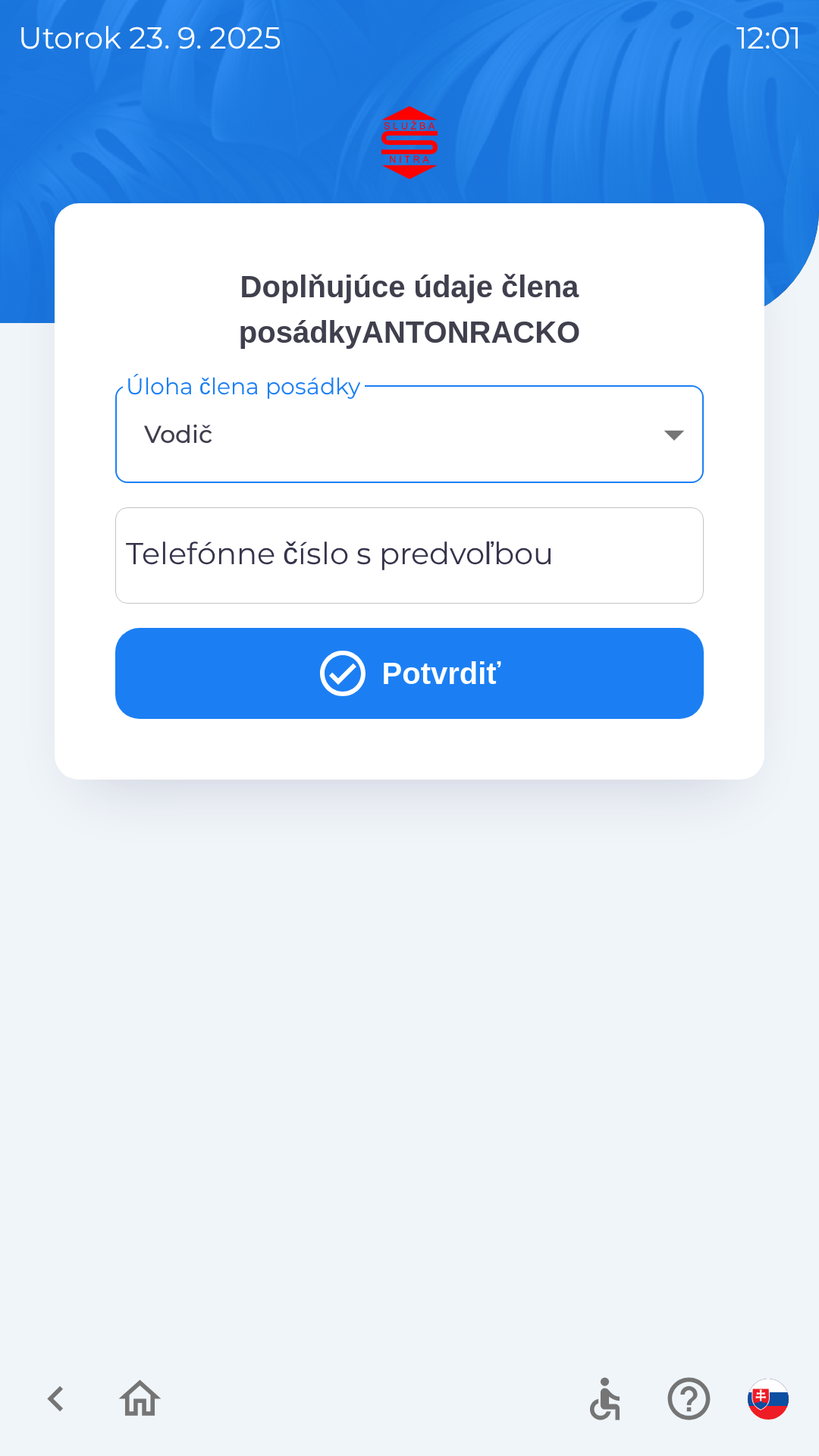
click at [456, 556] on div "Telefónne číslo s predvoľbou Telefónne číslo s predvoľbou" at bounding box center [410, 555] width 589 height 96
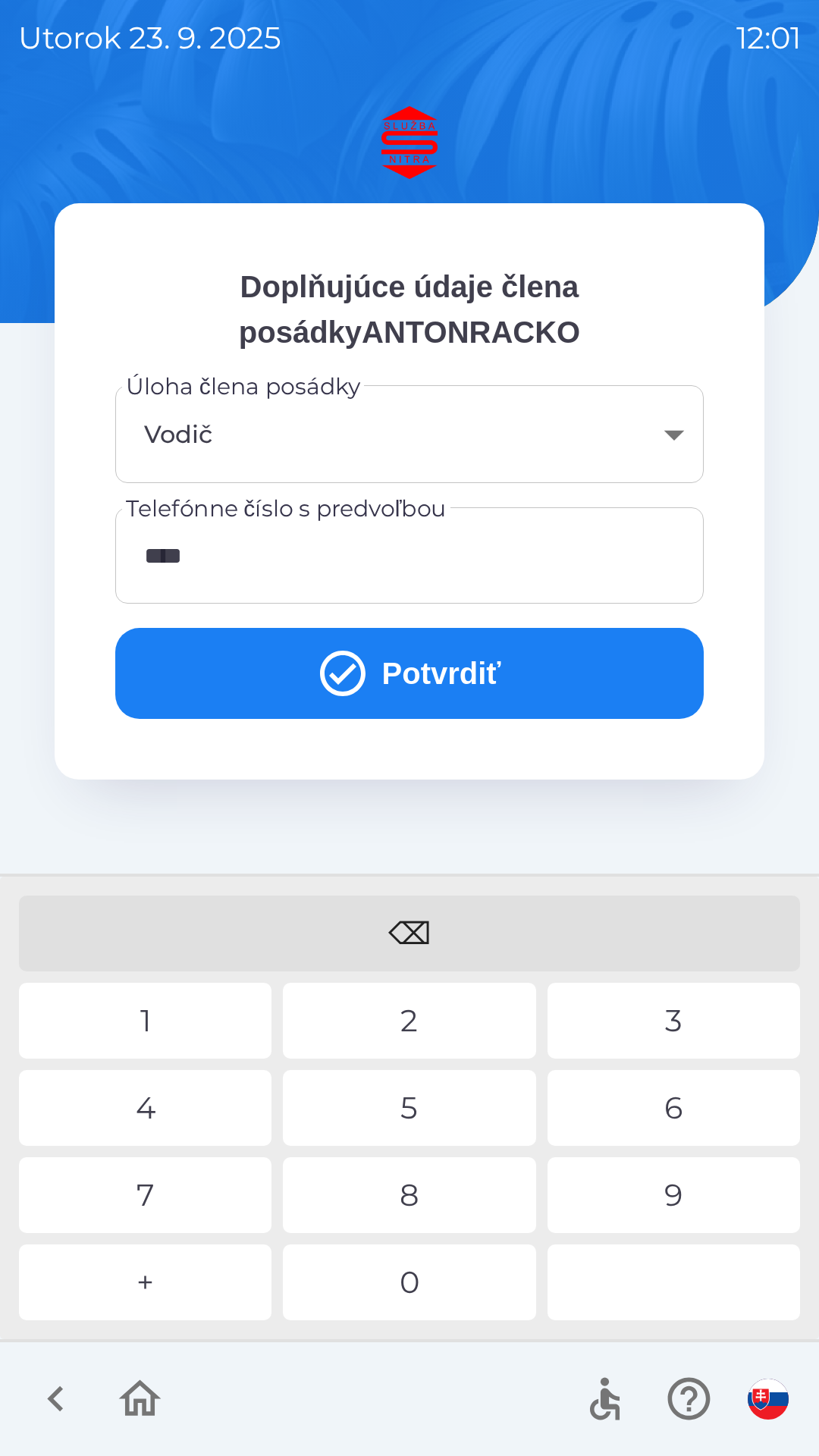
click at [169, 1012] on div "1" at bounding box center [145, 1021] width 253 height 76
click at [444, 1280] on div "0" at bounding box center [410, 1282] width 253 height 76
click at [427, 1106] on div "5" at bounding box center [410, 1108] width 253 height 76
click at [418, 1192] on div "8" at bounding box center [410, 1195] width 253 height 76
click at [427, 1032] on div "2" at bounding box center [410, 1021] width 253 height 76
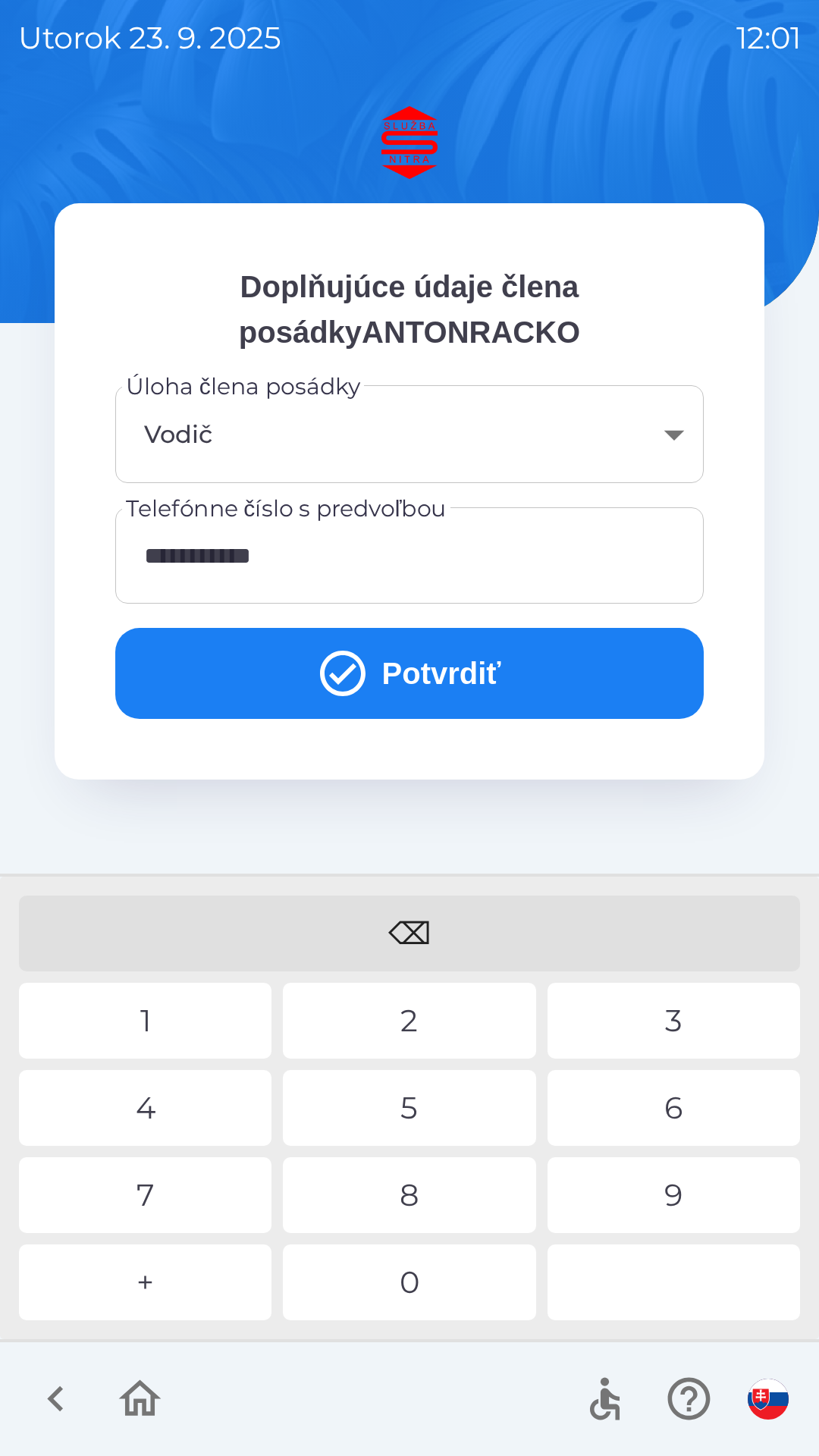
click at [413, 1300] on div "0" at bounding box center [410, 1282] width 253 height 76
type input "**********"
click at [185, 1190] on div "7" at bounding box center [145, 1195] width 253 height 76
click at [458, 656] on button "Potvrdiť" at bounding box center [410, 673] width 589 height 91
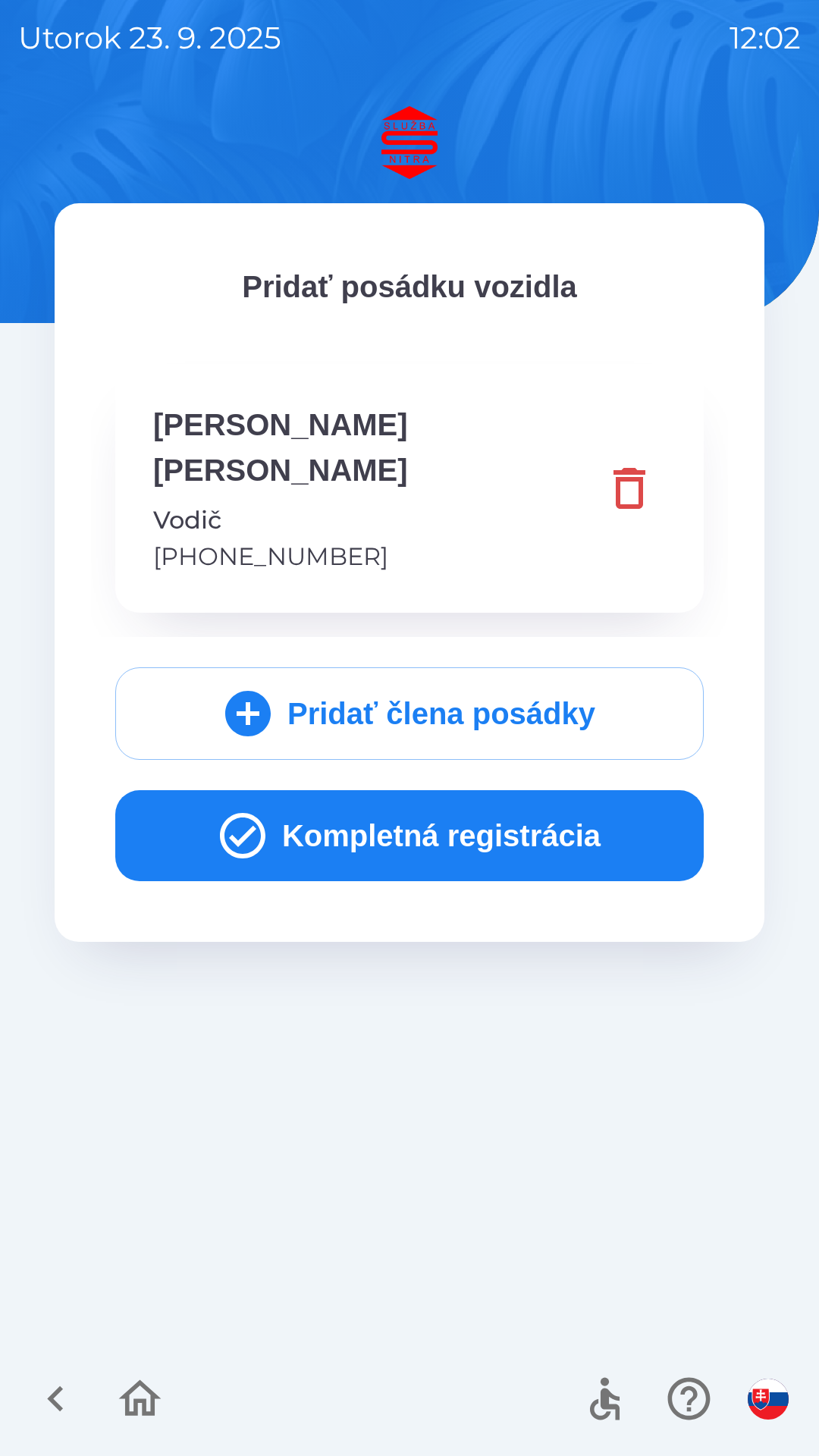
click at [626, 470] on icon "button" at bounding box center [630, 488] width 55 height 55
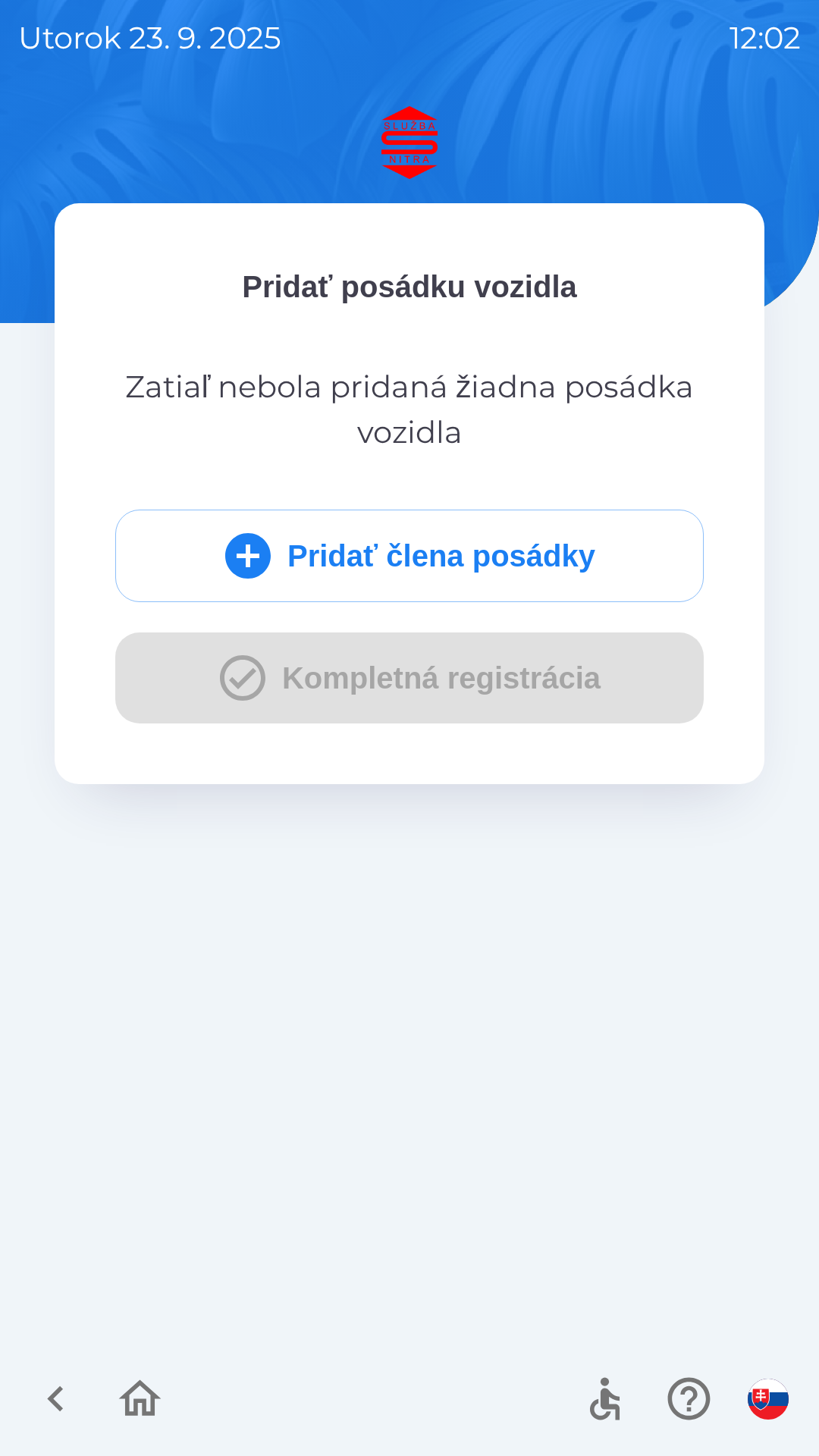
click at [59, 1387] on icon "button" at bounding box center [56, 1398] width 51 height 50
